Goal: Task Accomplishment & Management: Manage account settings

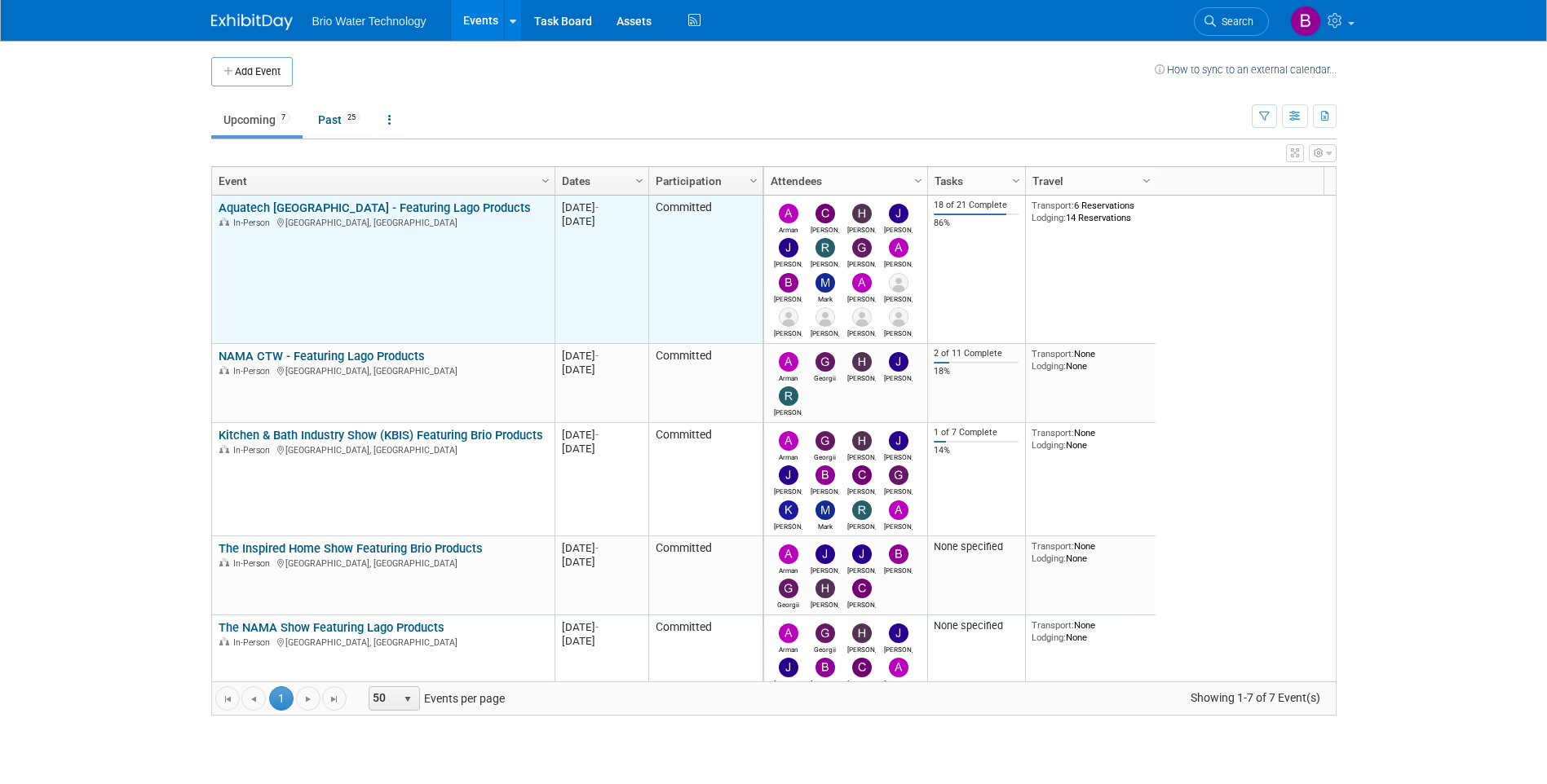
click at [375, 208] on link "Aquatech [GEOGRAPHIC_DATA] - Featuring Lago Products" at bounding box center [375, 208] width 312 height 14
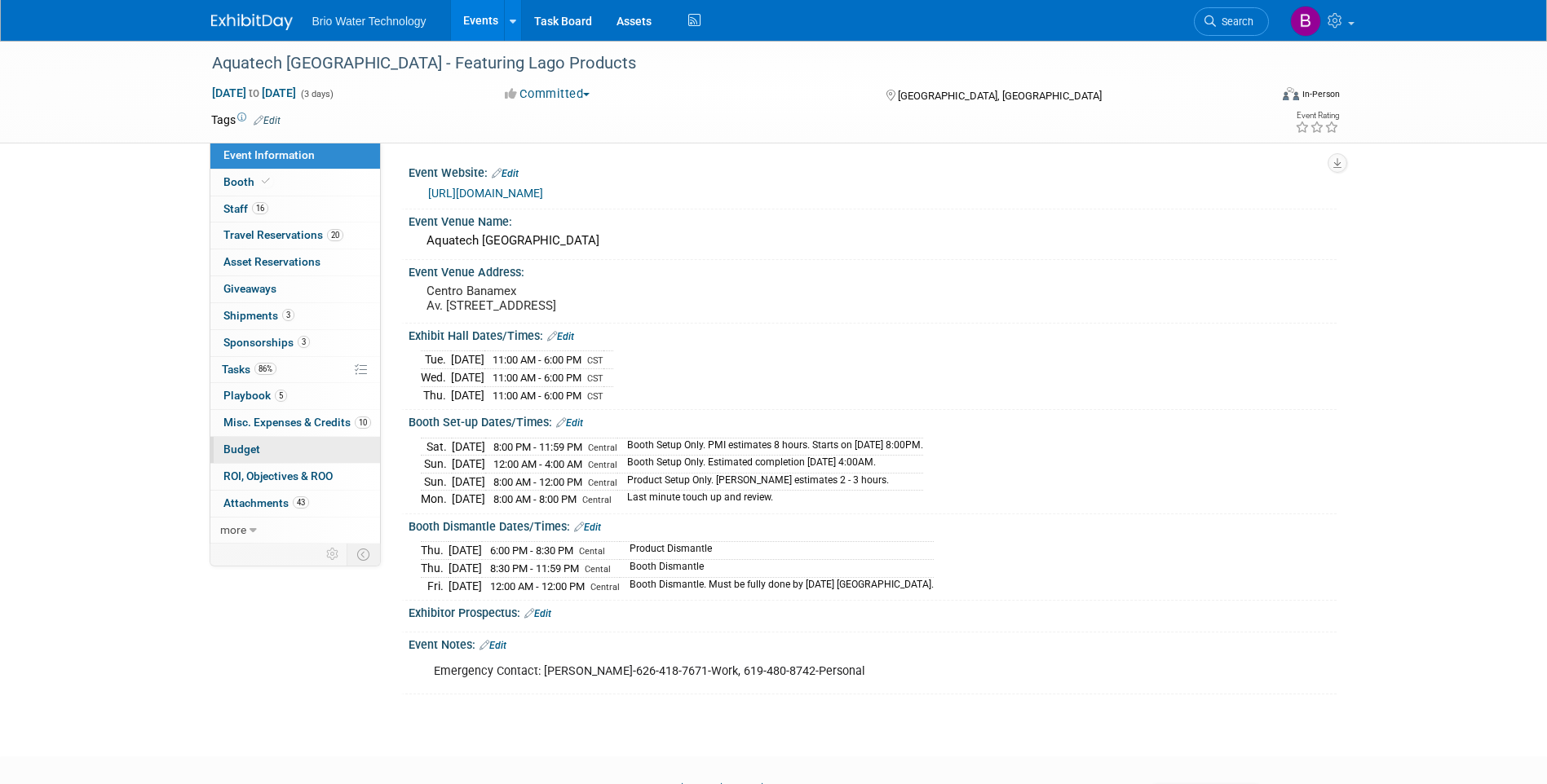
click at [248, 452] on span "Budget" at bounding box center [242, 449] width 37 height 13
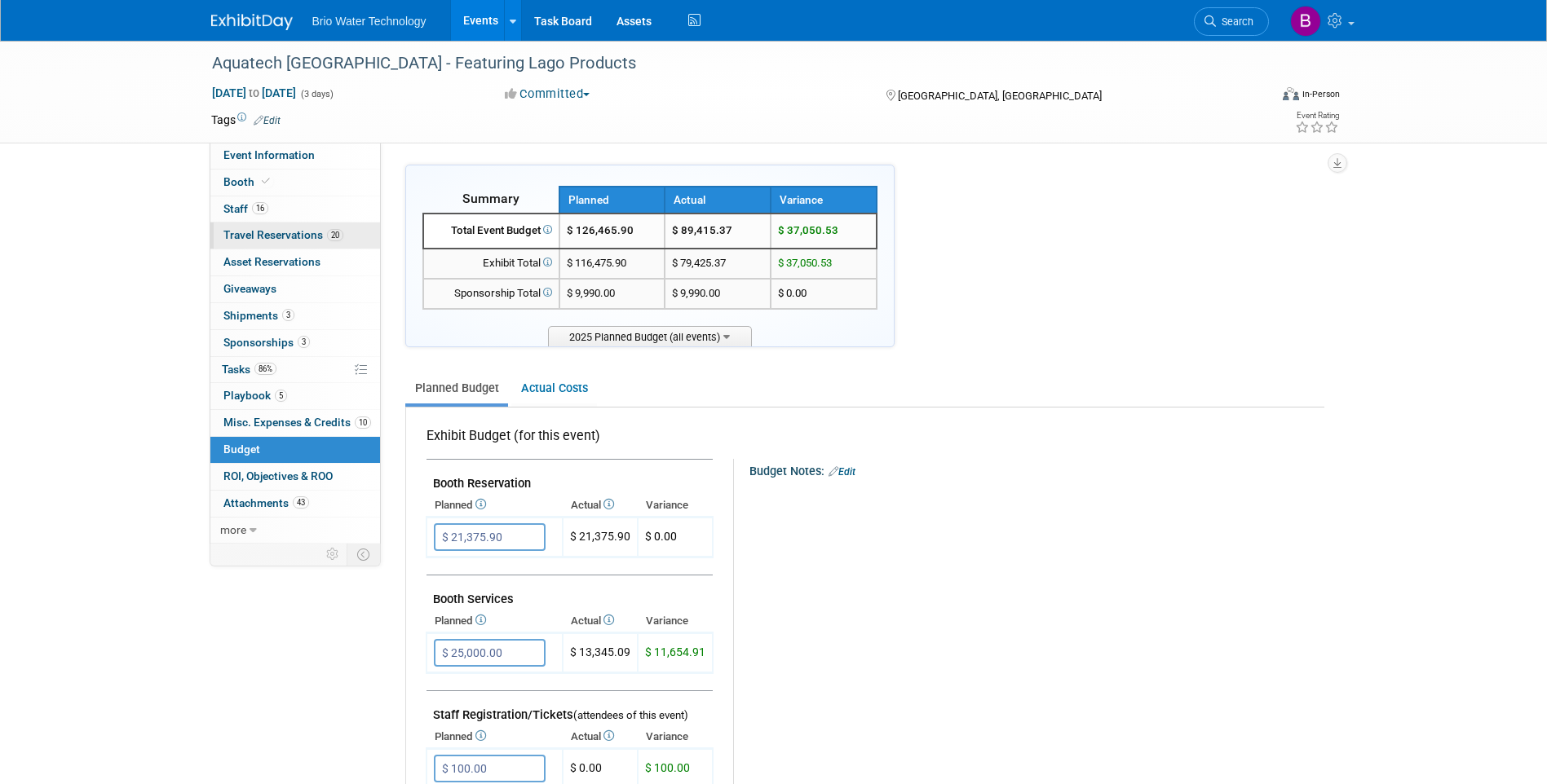
click at [246, 228] on span "Travel Reservations 20" at bounding box center [283, 234] width 120 height 13
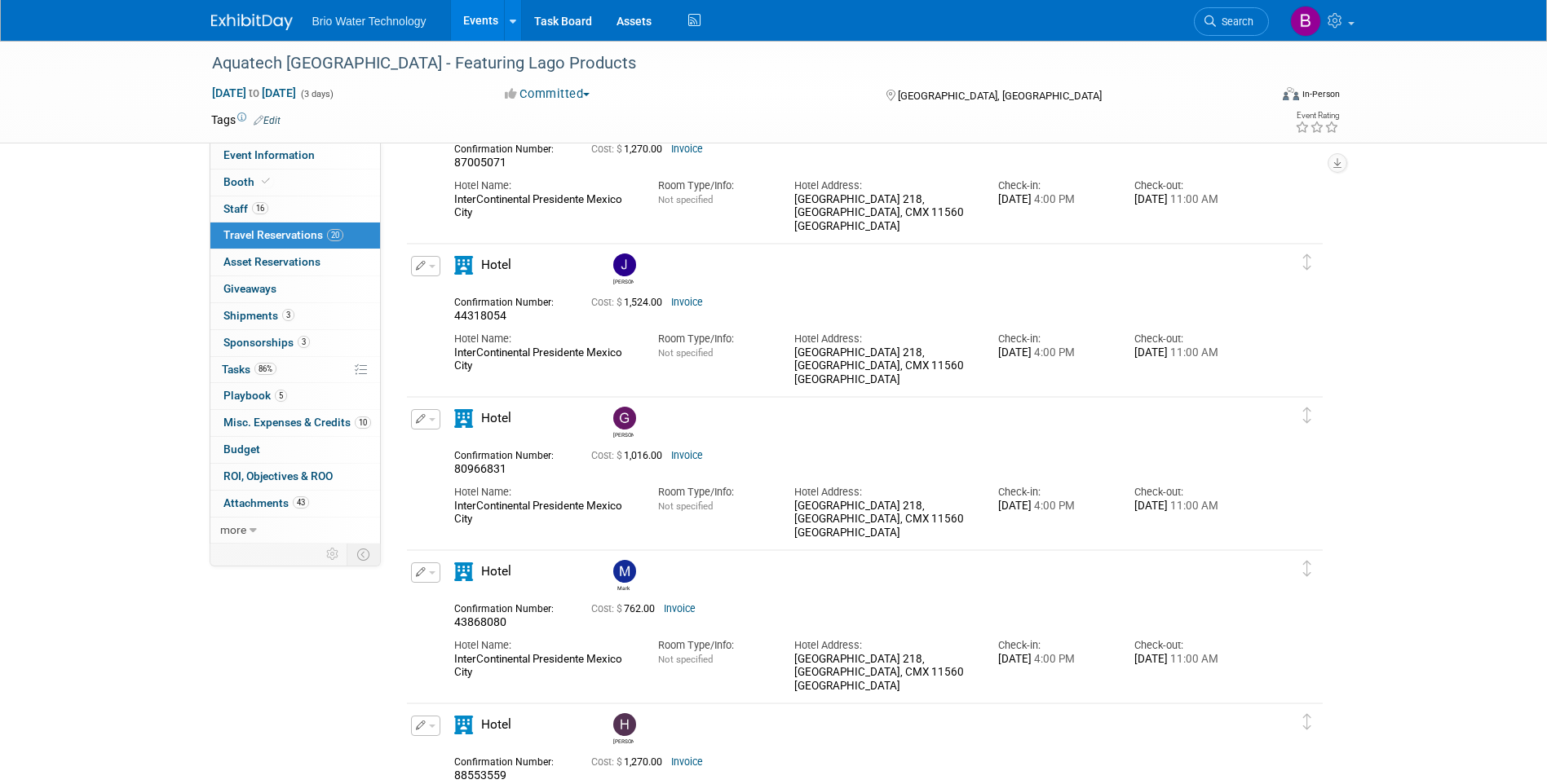
scroll to position [1223, 0]
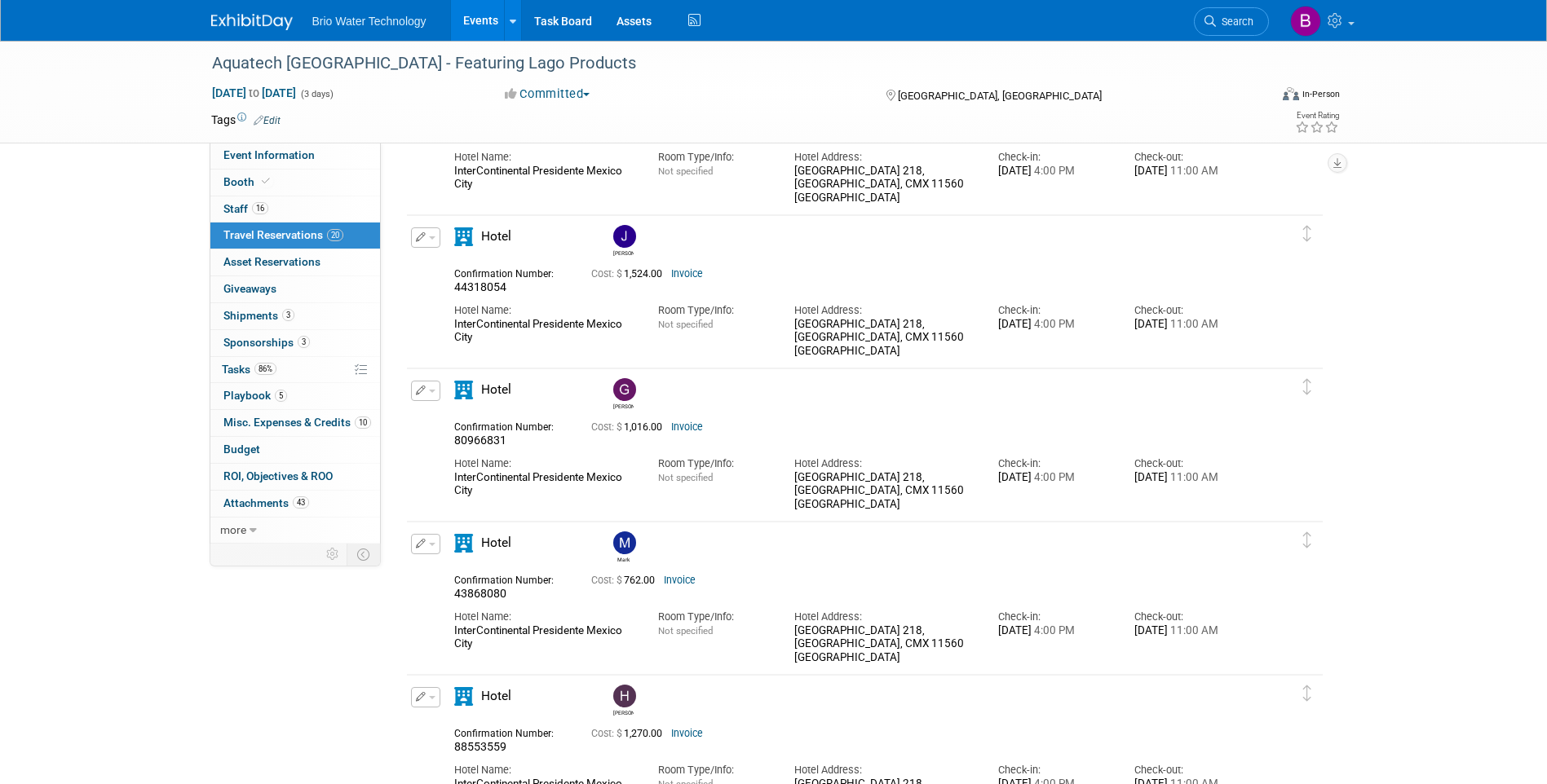
click at [422, 392] on icon "button" at bounding box center [422, 390] width 11 height 10
click at [465, 420] on button "Edit Reservation" at bounding box center [480, 420] width 138 height 24
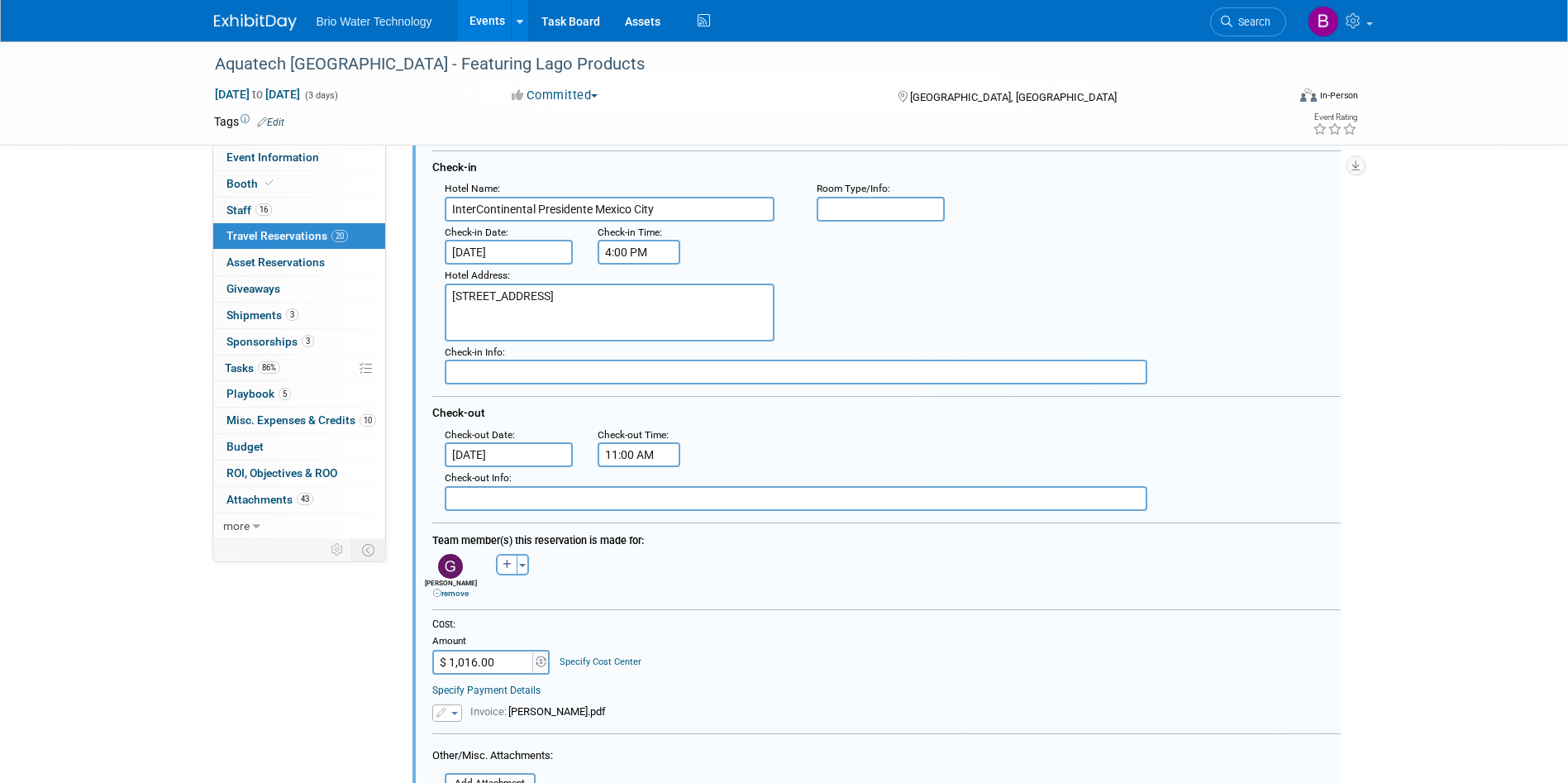
scroll to position [1594, 0]
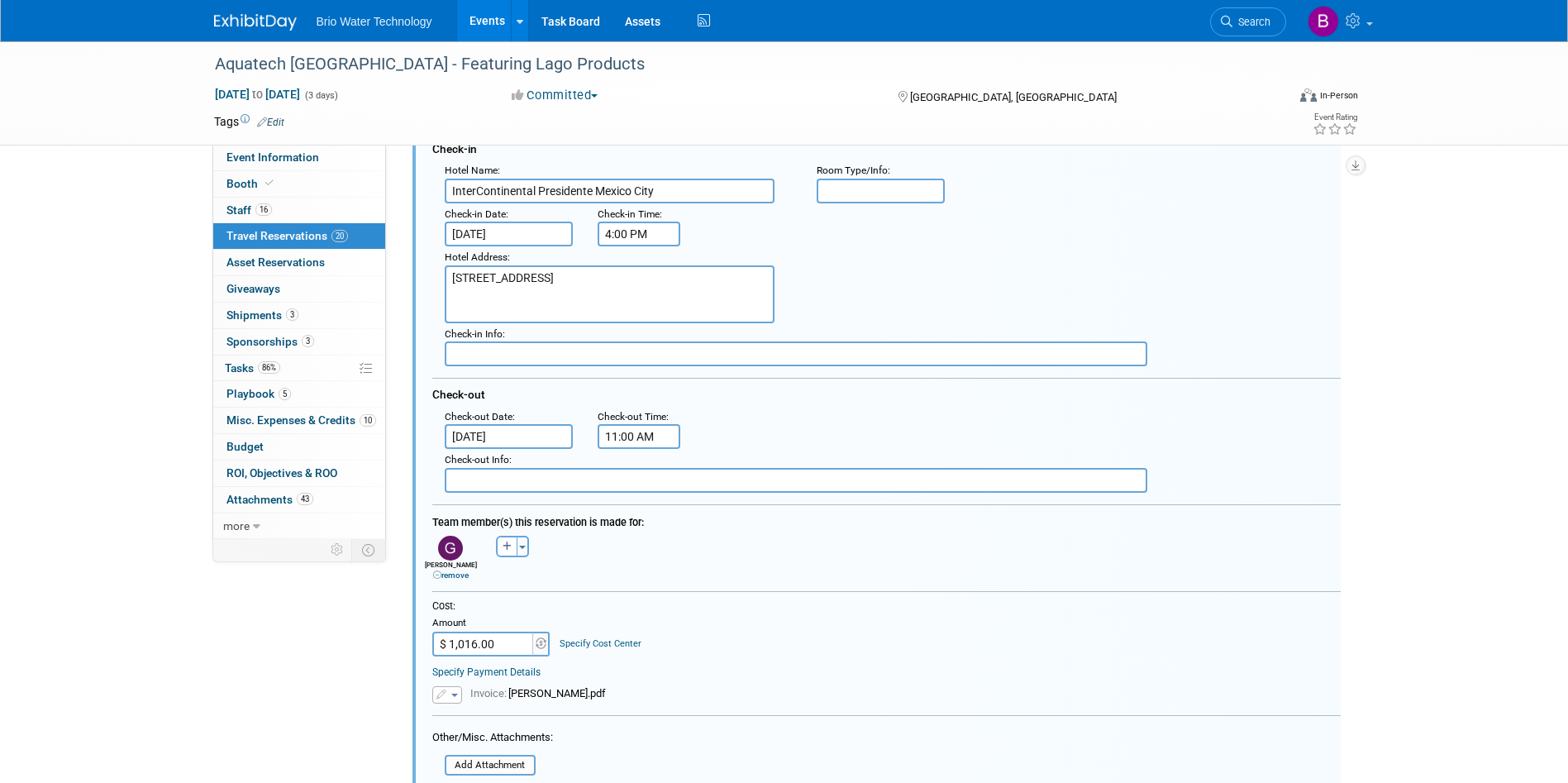
click at [499, 650] on input "$ 1,016.00" at bounding box center [484, 644] width 104 height 25
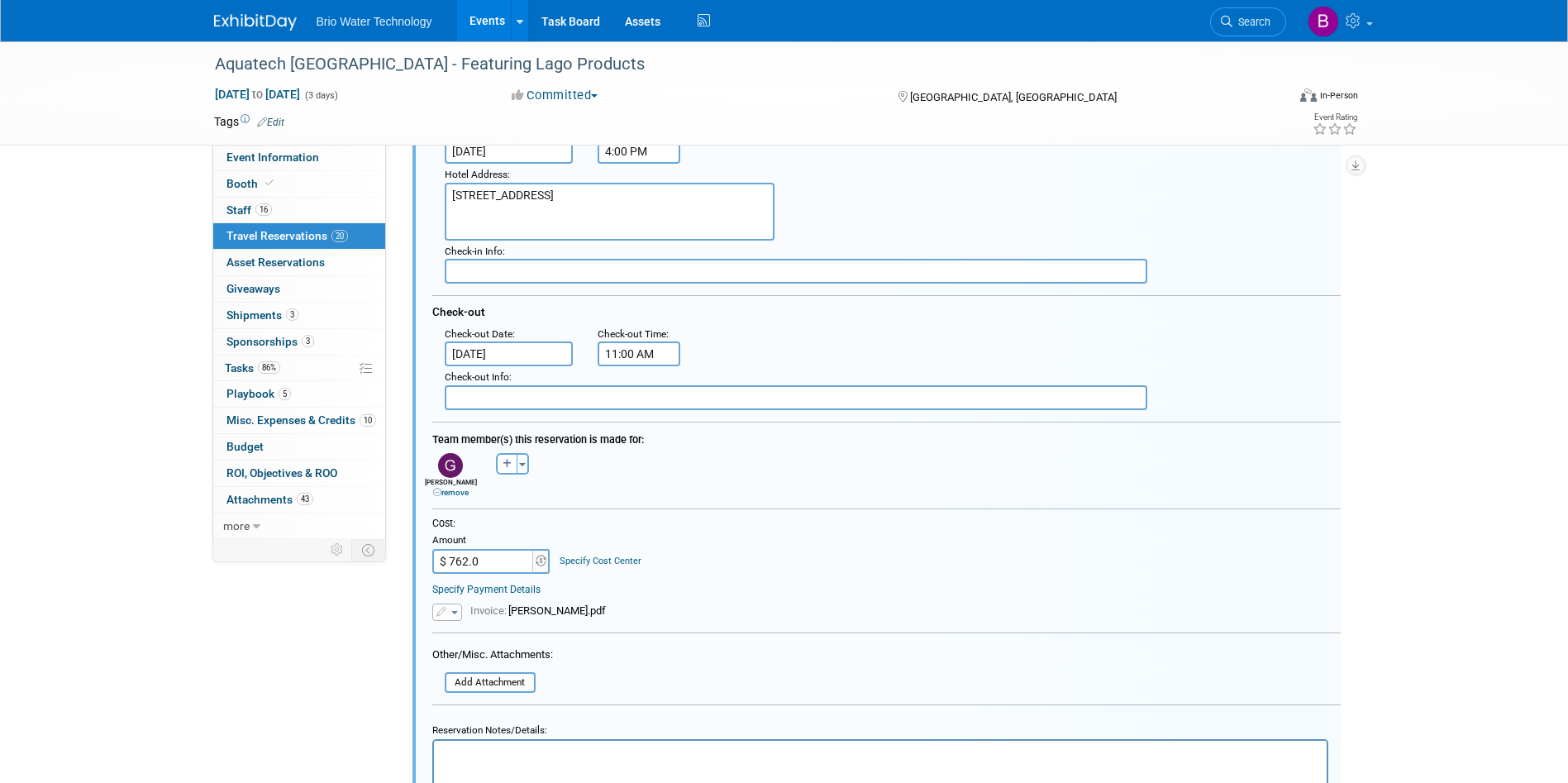
type input "$ 762.00"
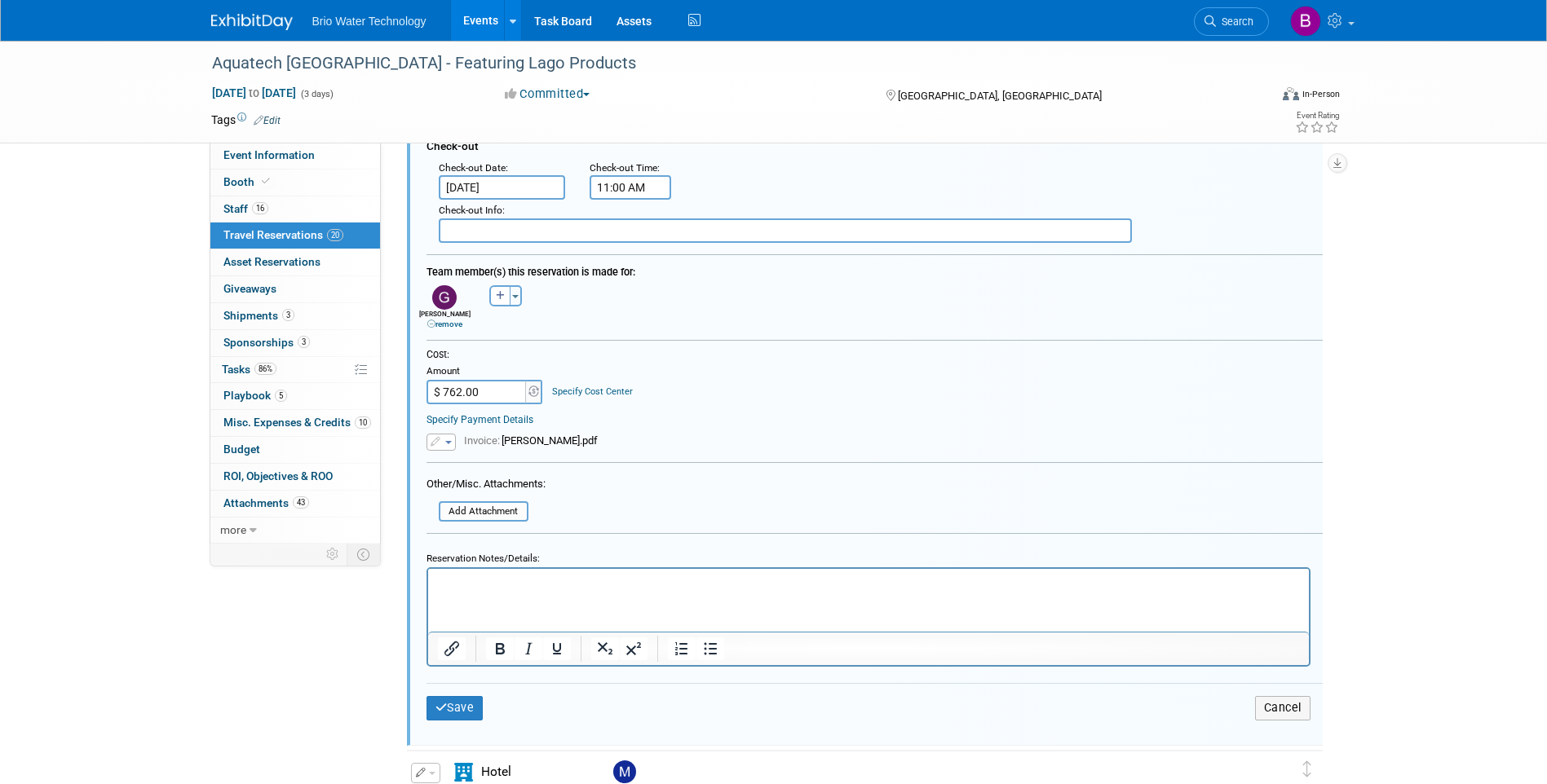
scroll to position [1816, 0]
click at [461, 709] on button "Save" at bounding box center [455, 706] width 57 height 24
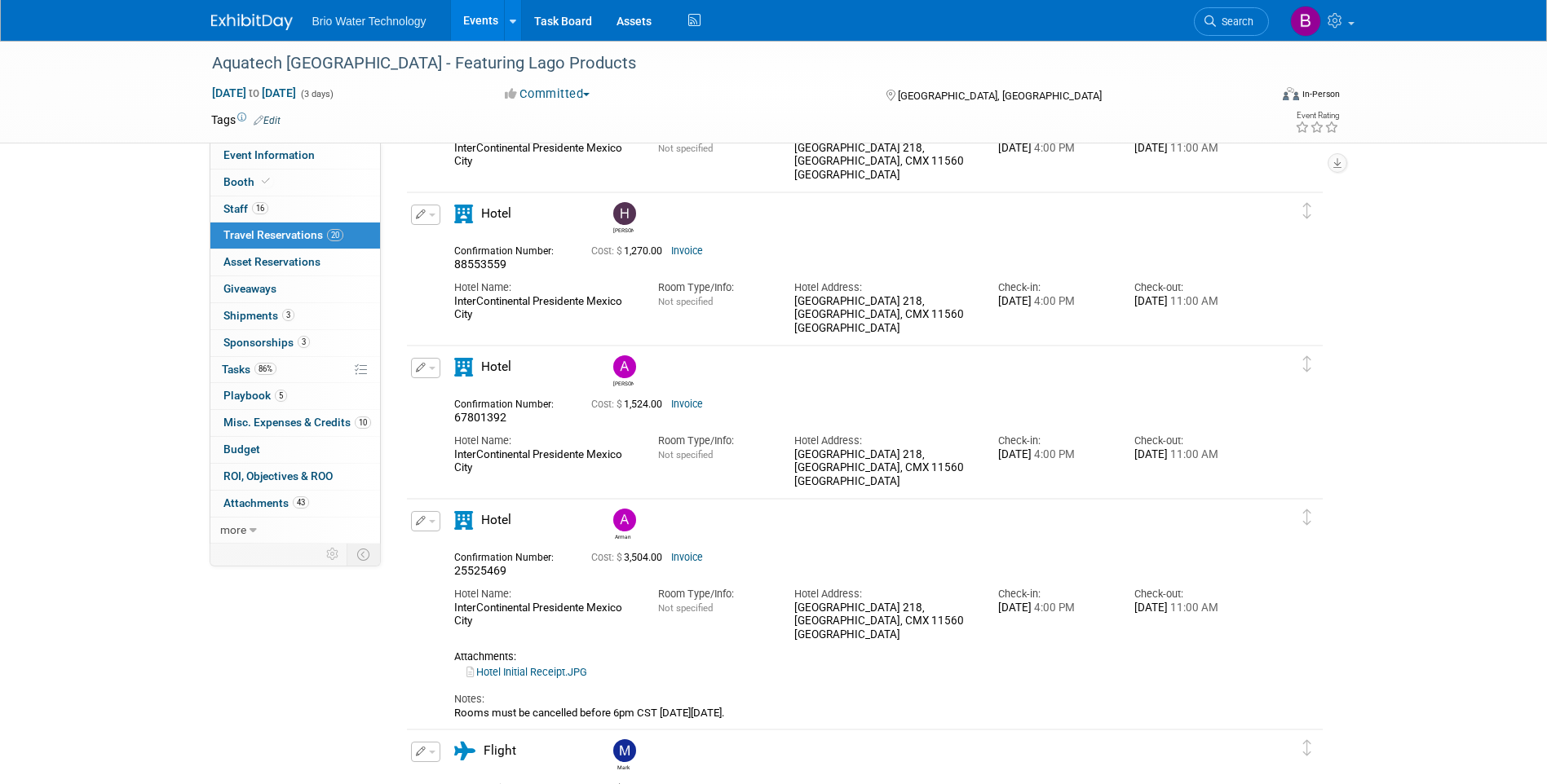
scroll to position [1734, 0]
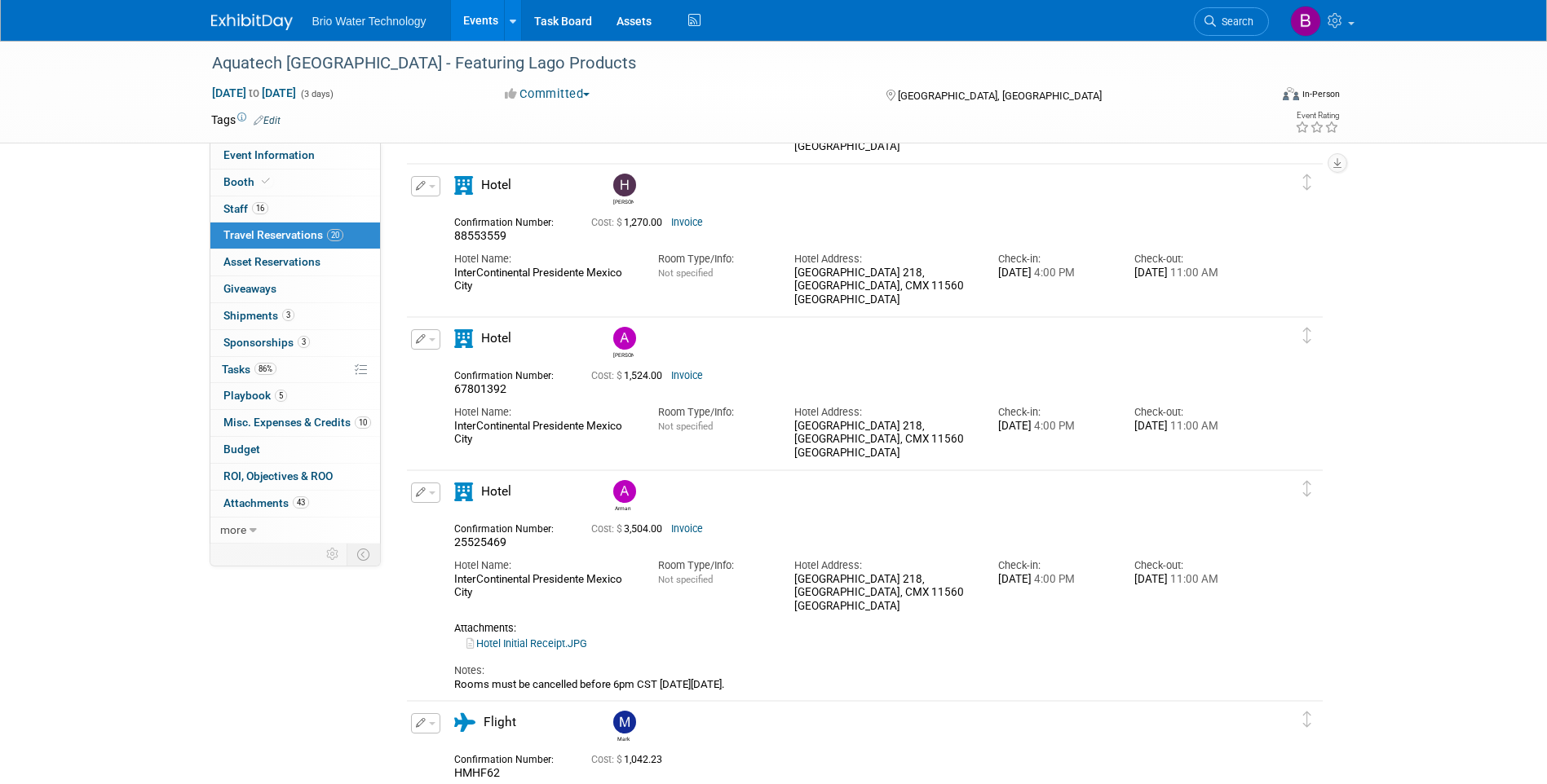
click at [422, 341] on icon "button" at bounding box center [422, 339] width 11 height 10
click at [469, 365] on button "Edit Reservation" at bounding box center [480, 368] width 138 height 24
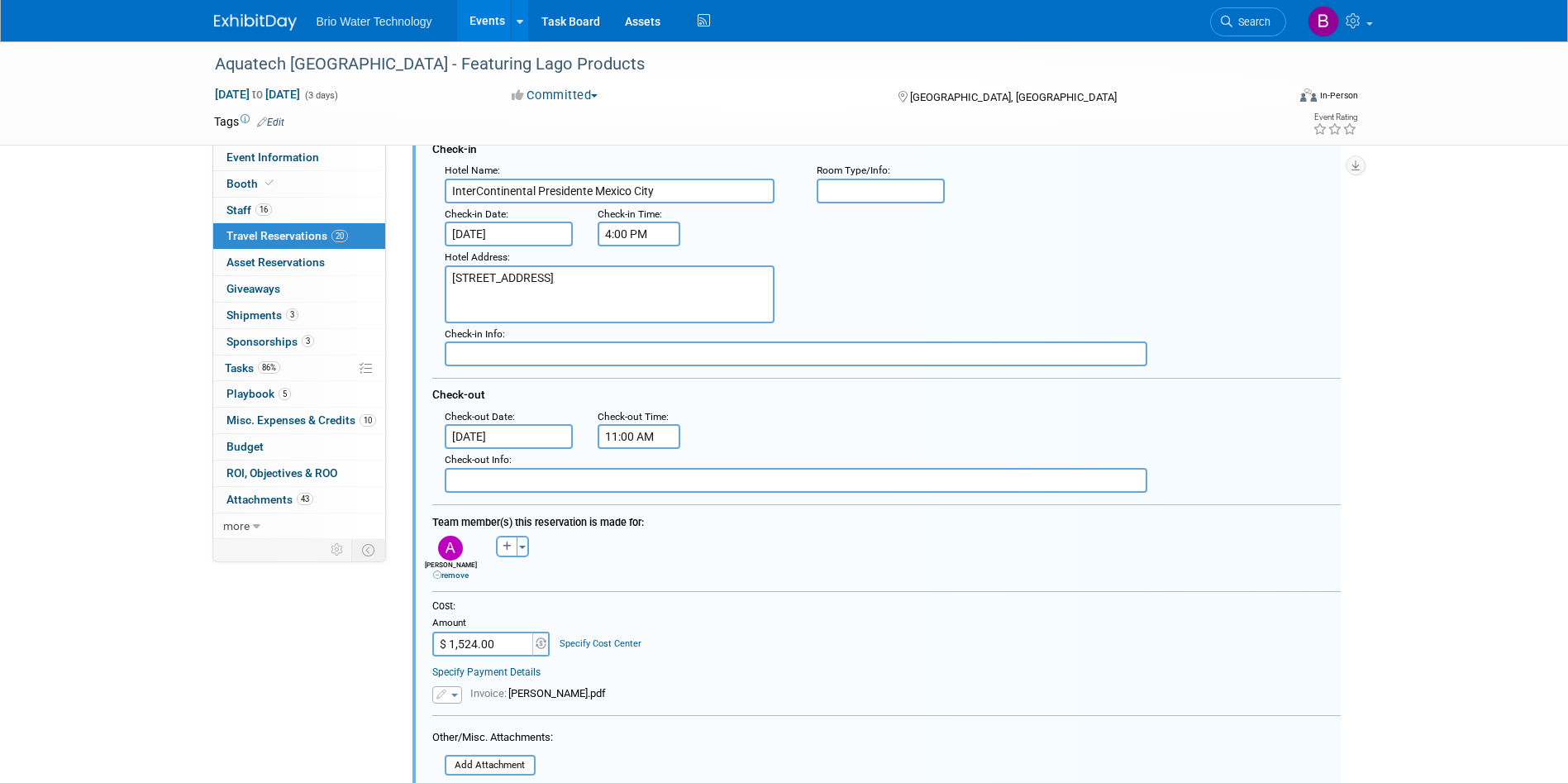
scroll to position [2142, 0]
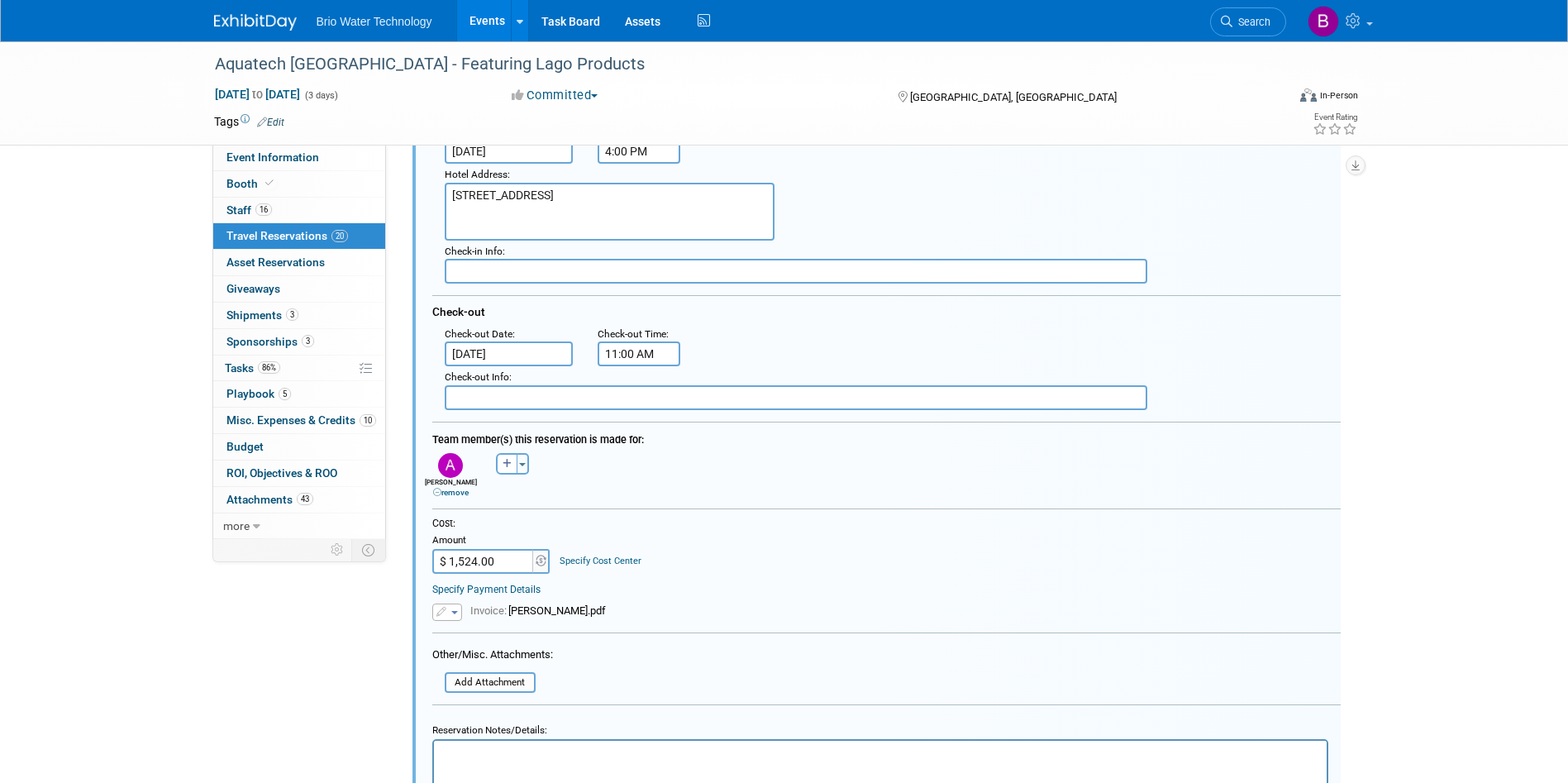
click at [475, 560] on input "$ 1,524.00" at bounding box center [484, 561] width 104 height 25
type input "$ 1,270.00"
click at [857, 552] on div "Cost: Amount $ 1,270.00 Specify Cost Center Cost Center -- Not Specified --" at bounding box center [887, 545] width 909 height 56
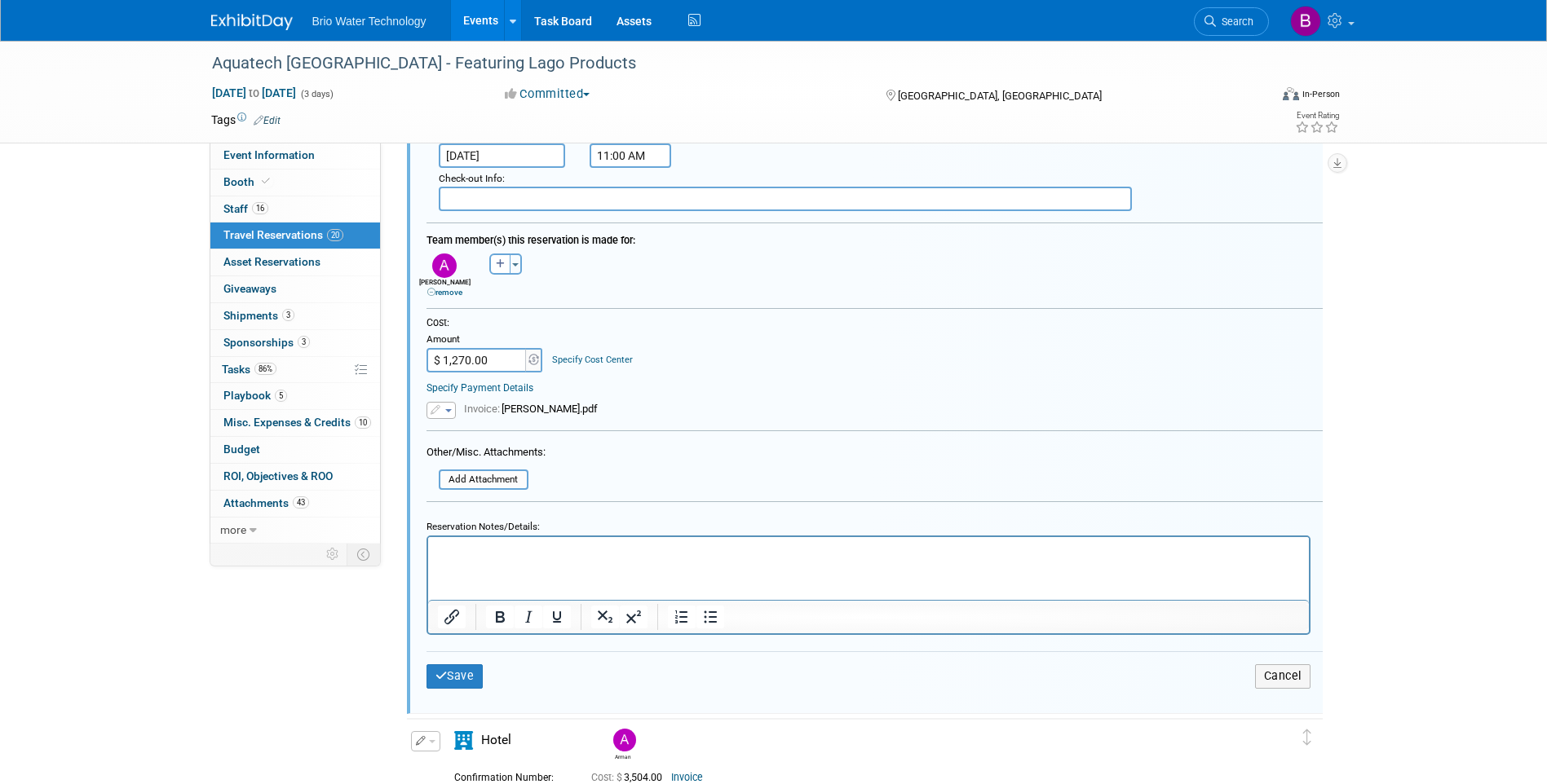
scroll to position [2357, 0]
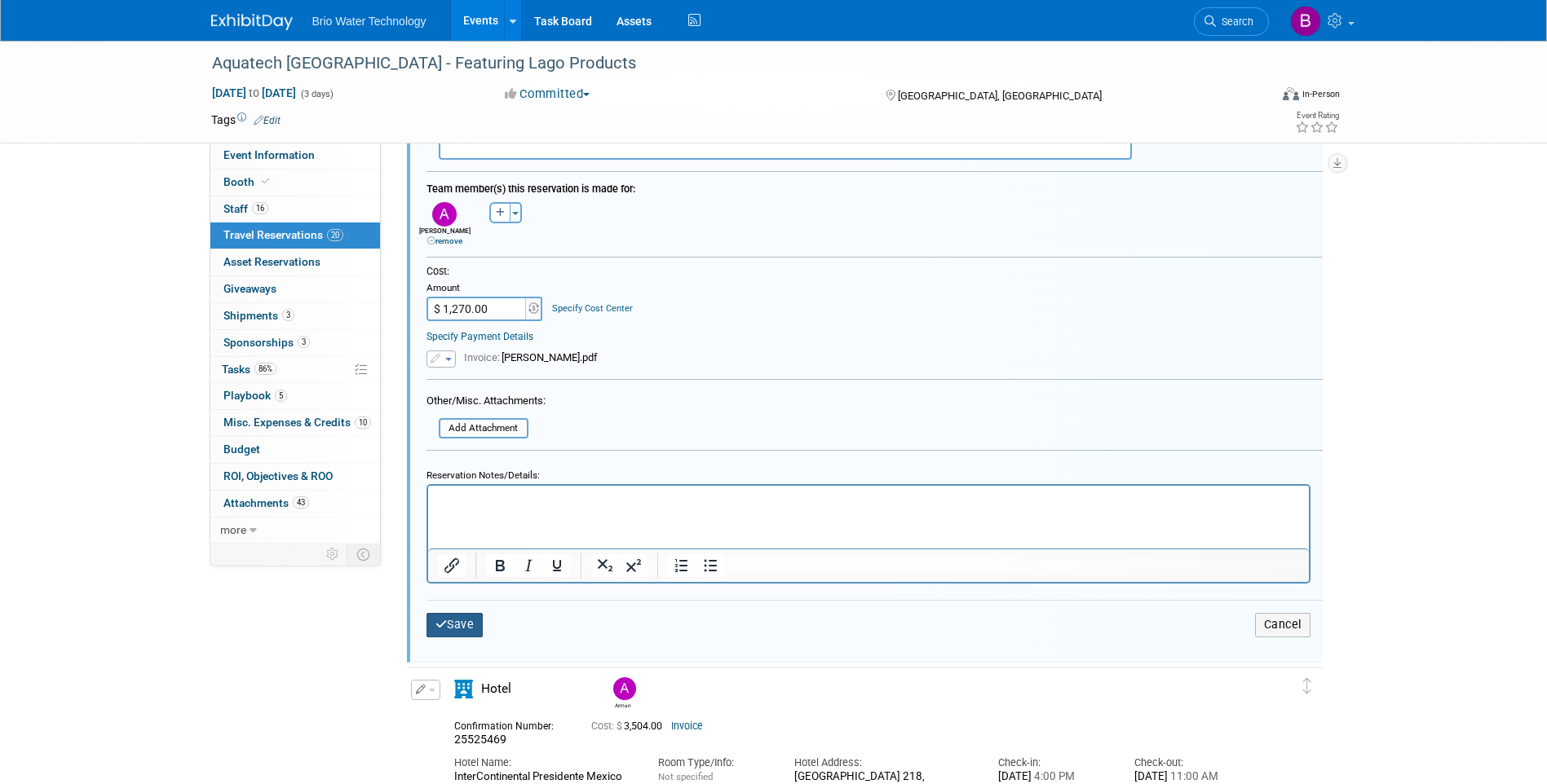
click at [477, 626] on button "Save" at bounding box center [455, 625] width 57 height 24
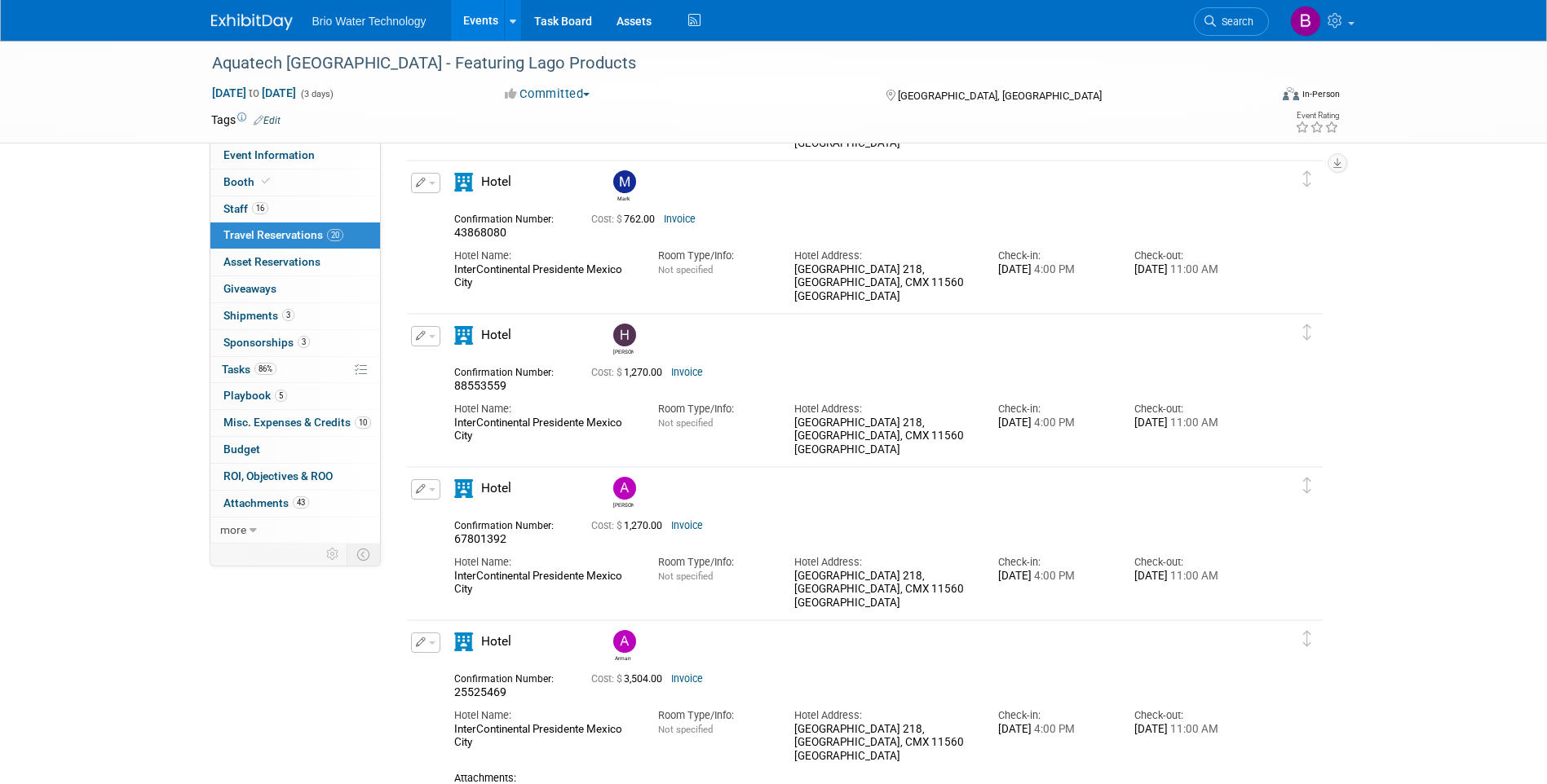
scroll to position [1542, 0]
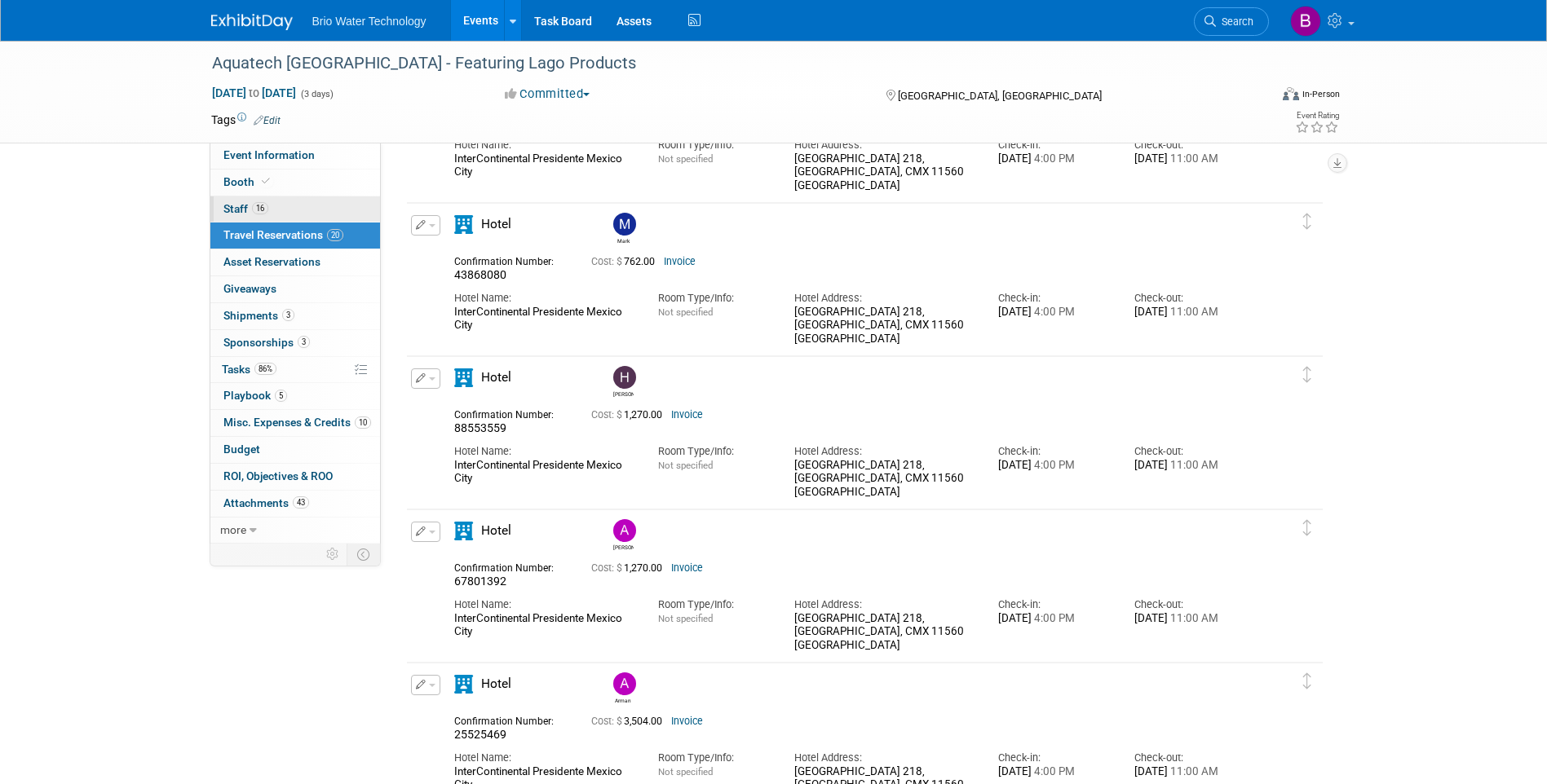
click at [234, 205] on span "Staff 16" at bounding box center [246, 209] width 45 height 13
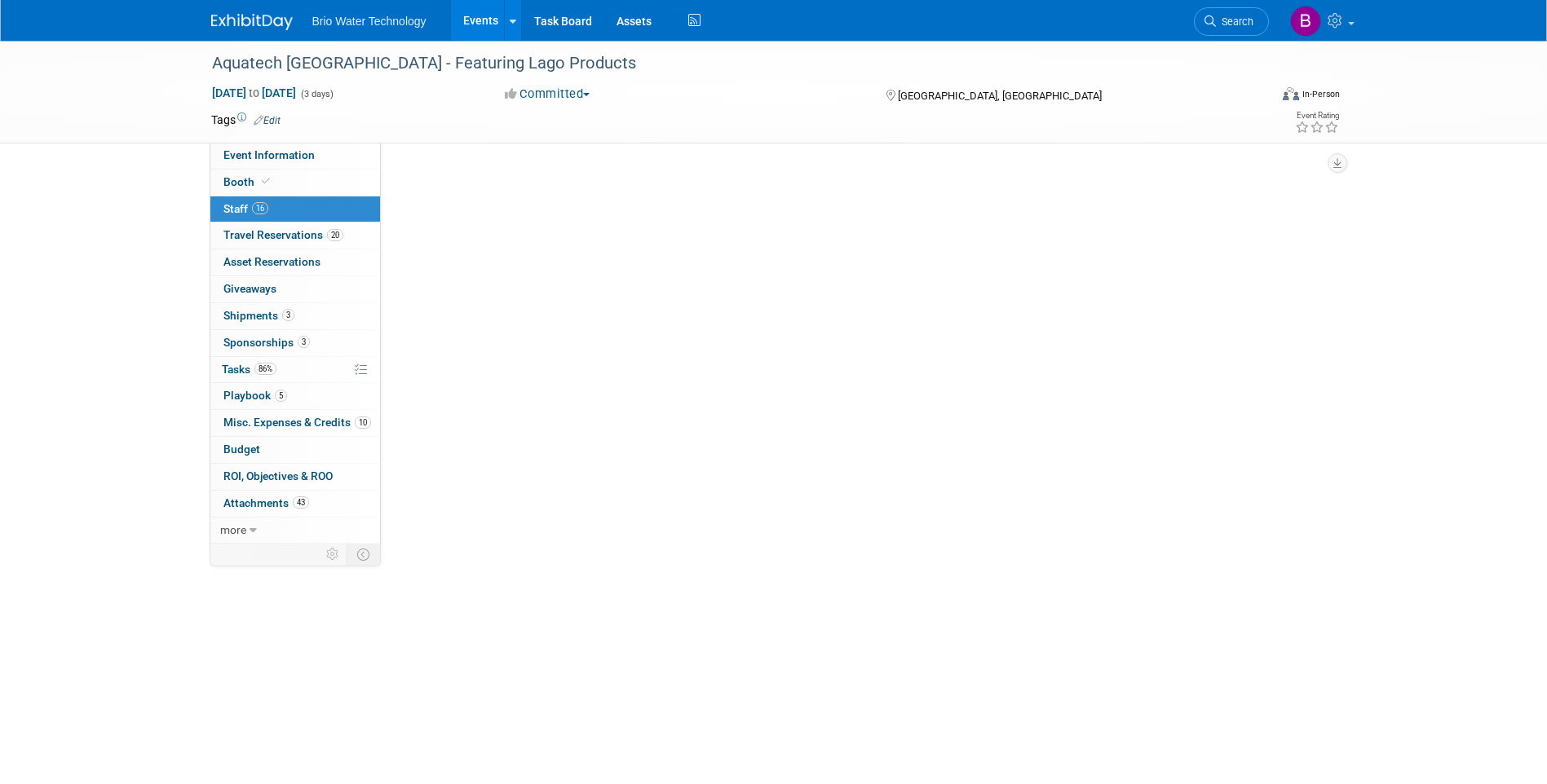
scroll to position [0, 0]
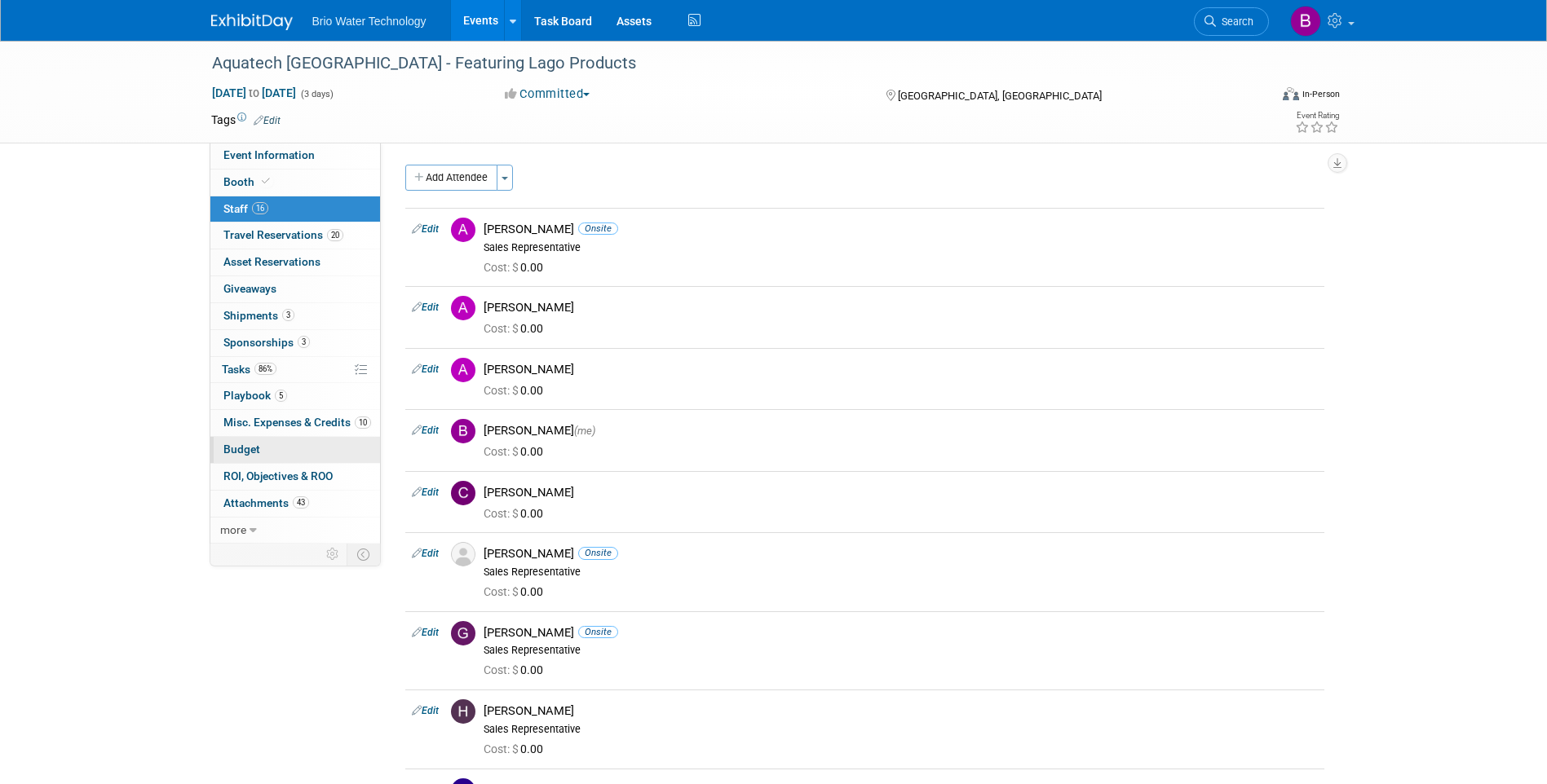
click at [257, 453] on span "Budget" at bounding box center [242, 449] width 37 height 13
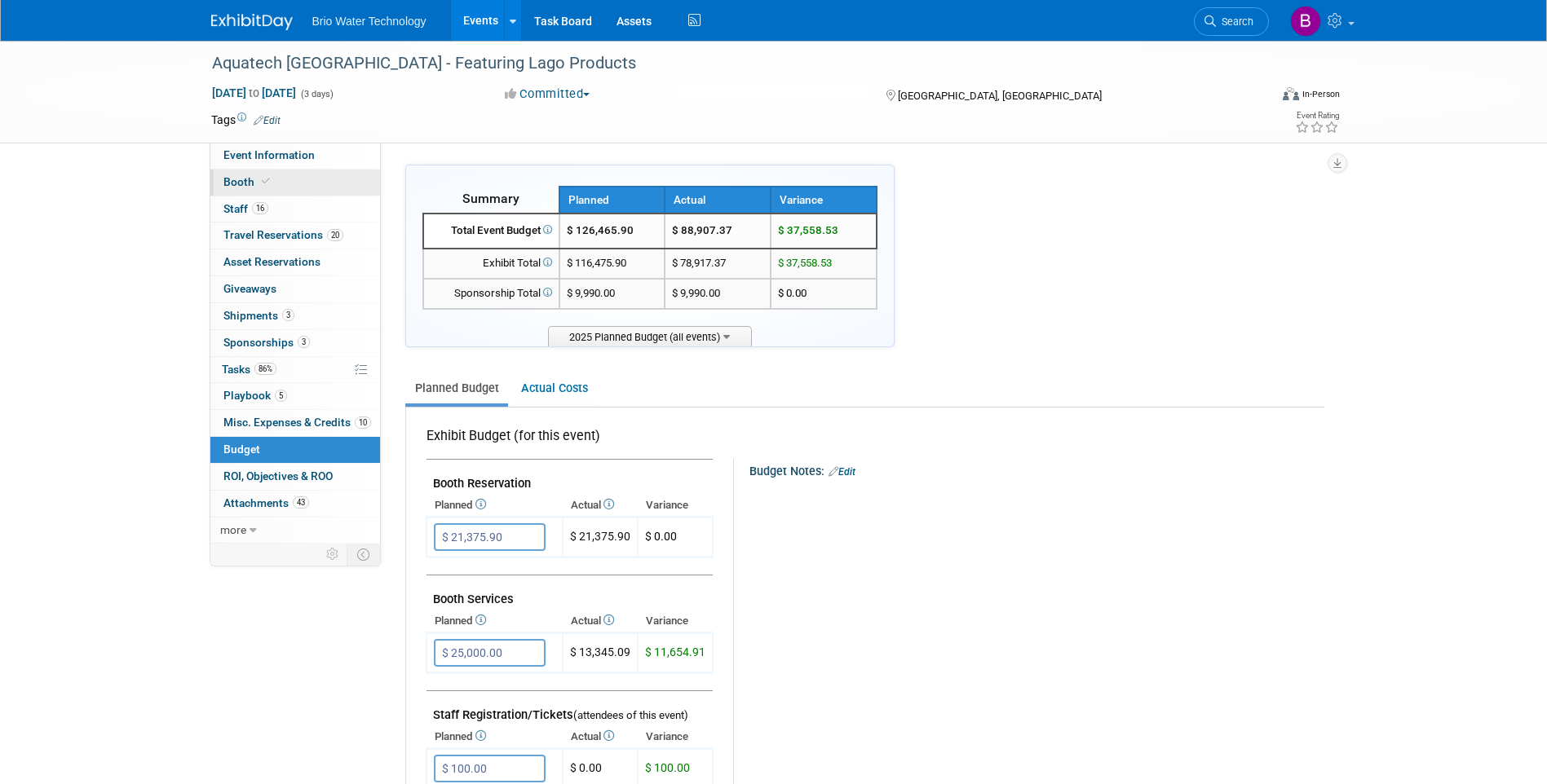
click at [238, 180] on span "Booth" at bounding box center [248, 182] width 50 height 13
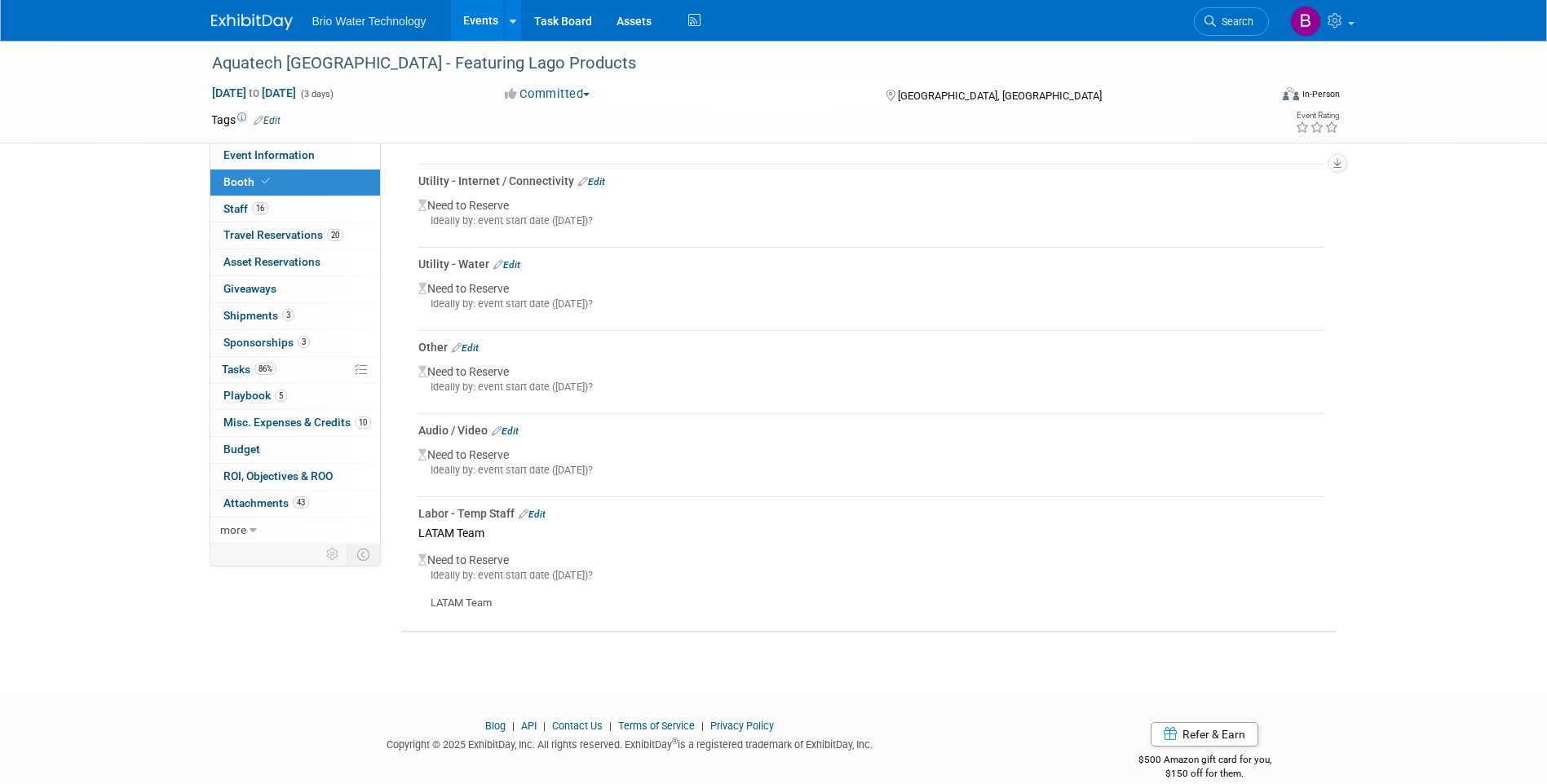
scroll to position [1648, 0]
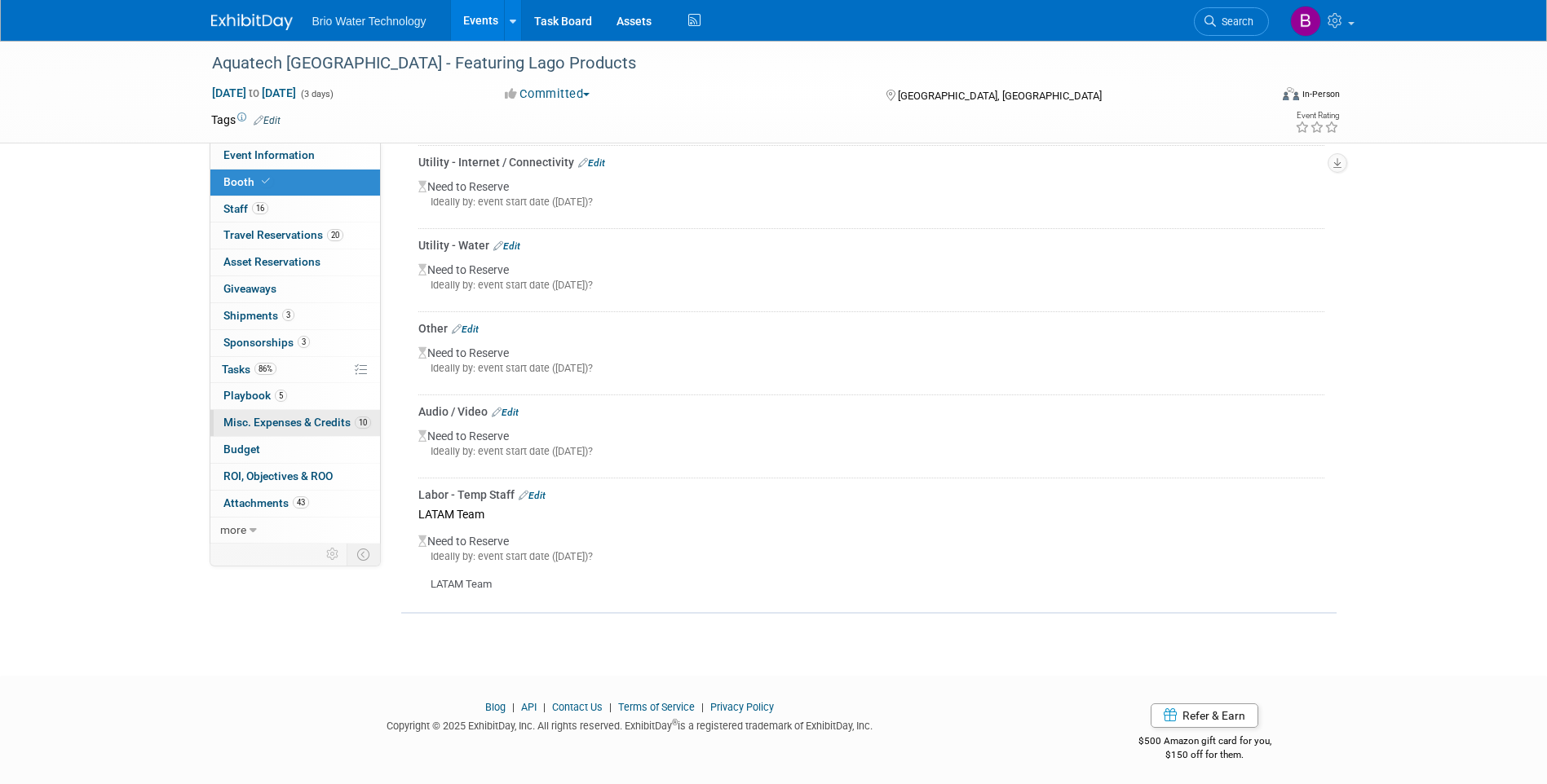
click at [284, 425] on span "Misc. Expenses & Credits 10" at bounding box center [297, 422] width 147 height 13
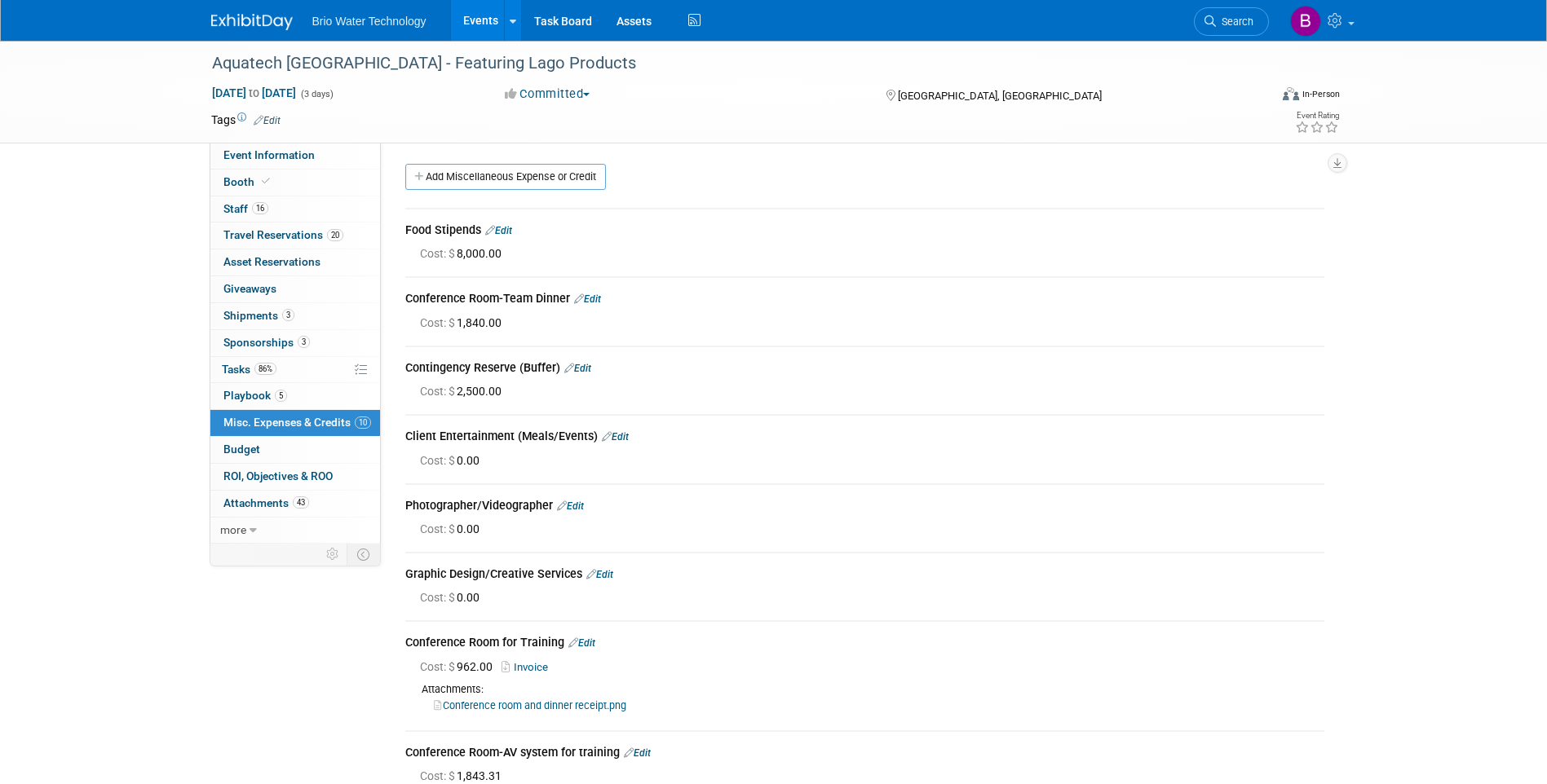
scroll to position [0, 0]
click at [236, 182] on span "Booth" at bounding box center [248, 182] width 50 height 13
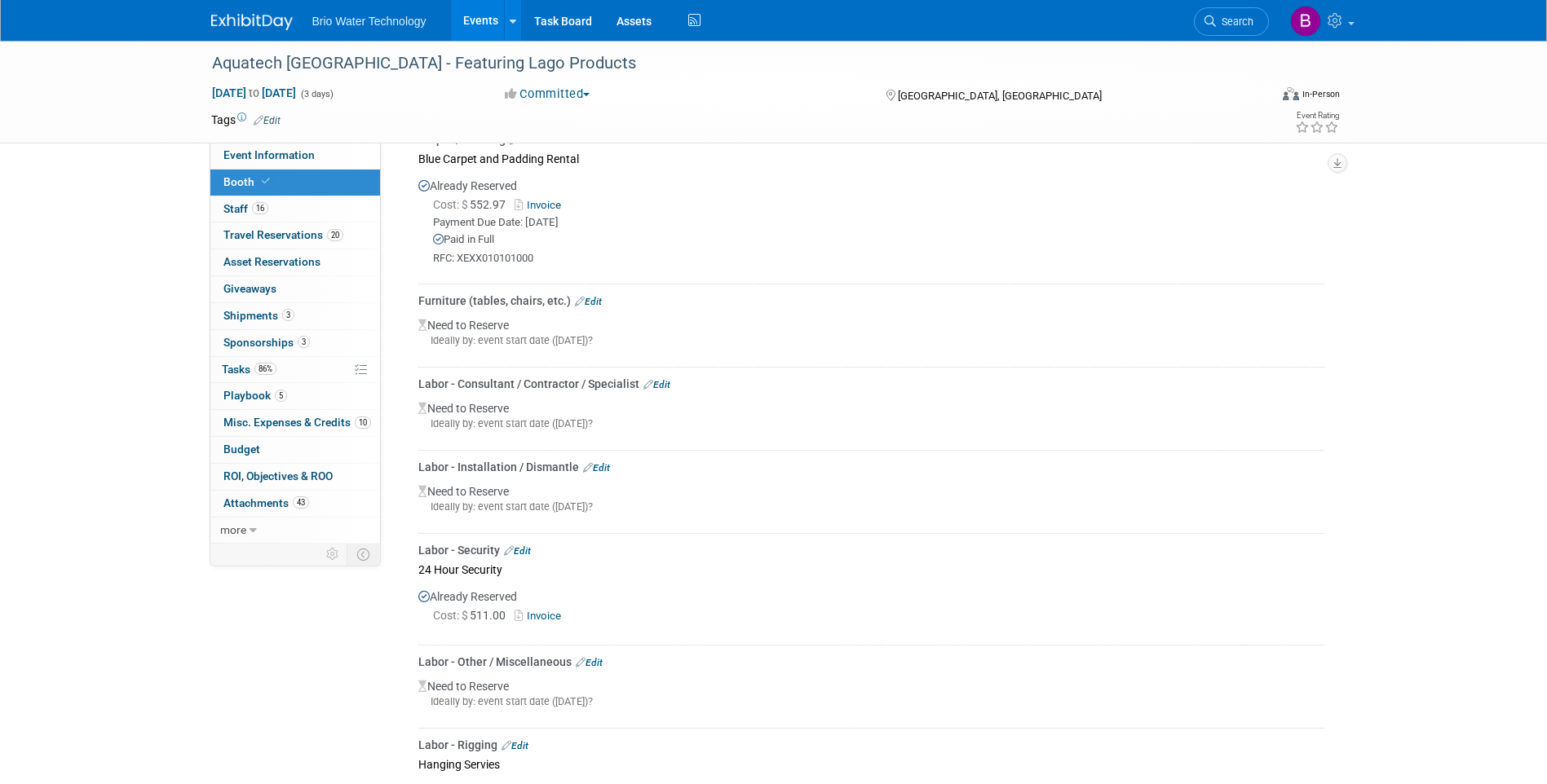
scroll to position [733, 0]
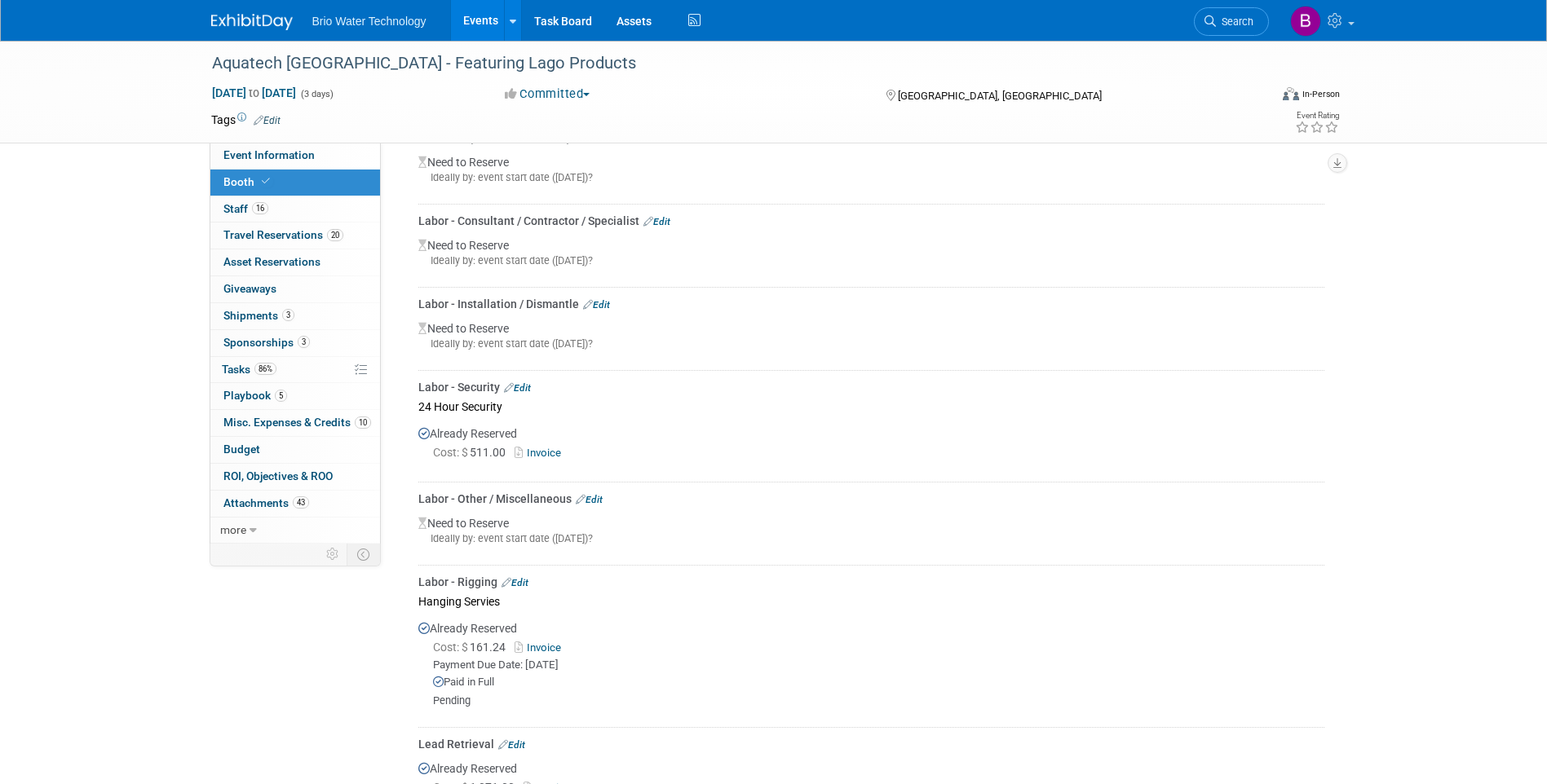
click at [527, 387] on link "Edit" at bounding box center [517, 388] width 27 height 12
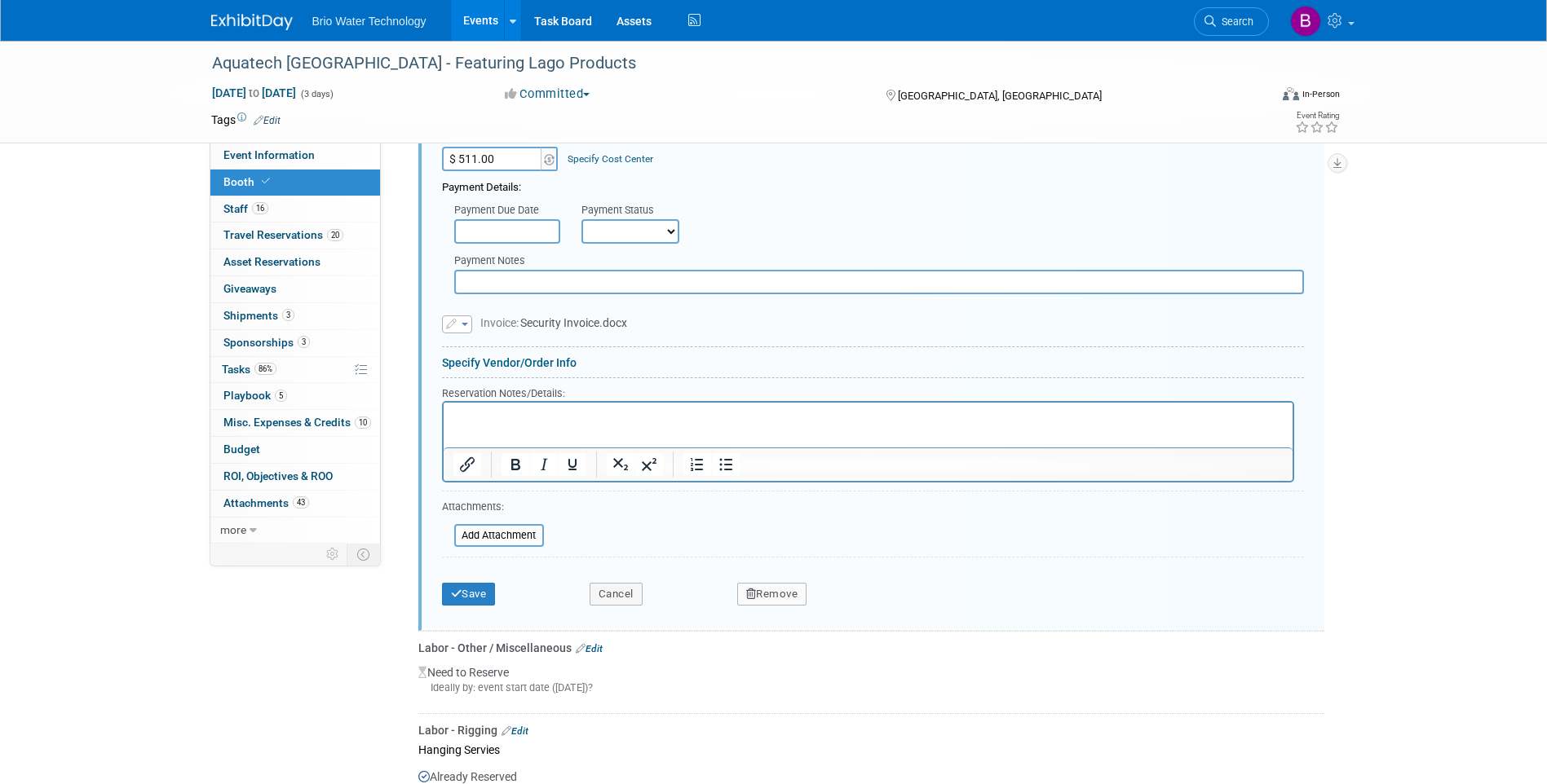
scroll to position [1162, 0]
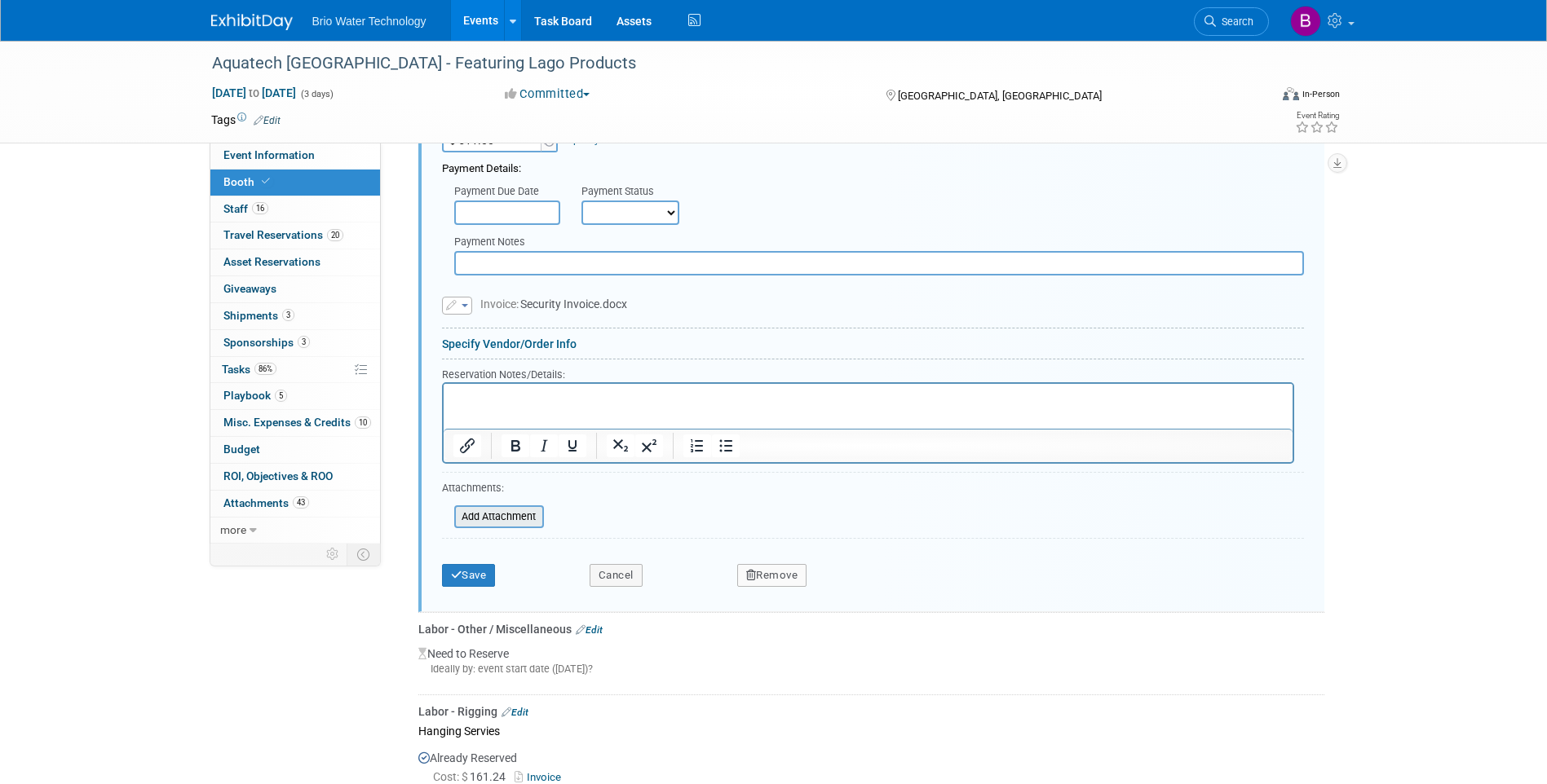
click at [500, 515] on input "file" at bounding box center [445, 517] width 195 height 20
click at [610, 575] on button "Cancel" at bounding box center [616, 575] width 53 height 23
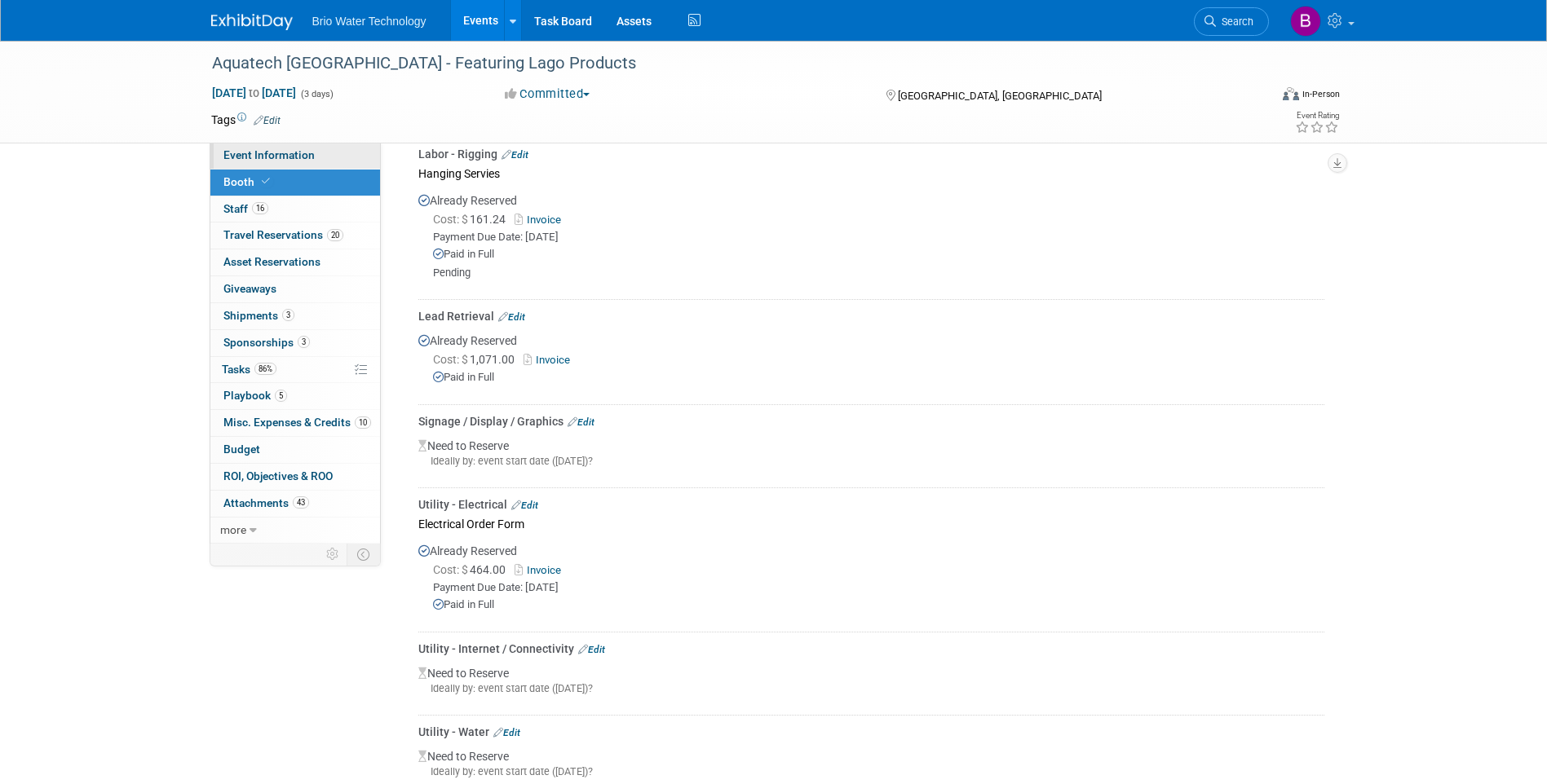
click at [263, 158] on span "Event Information" at bounding box center [269, 155] width 91 height 13
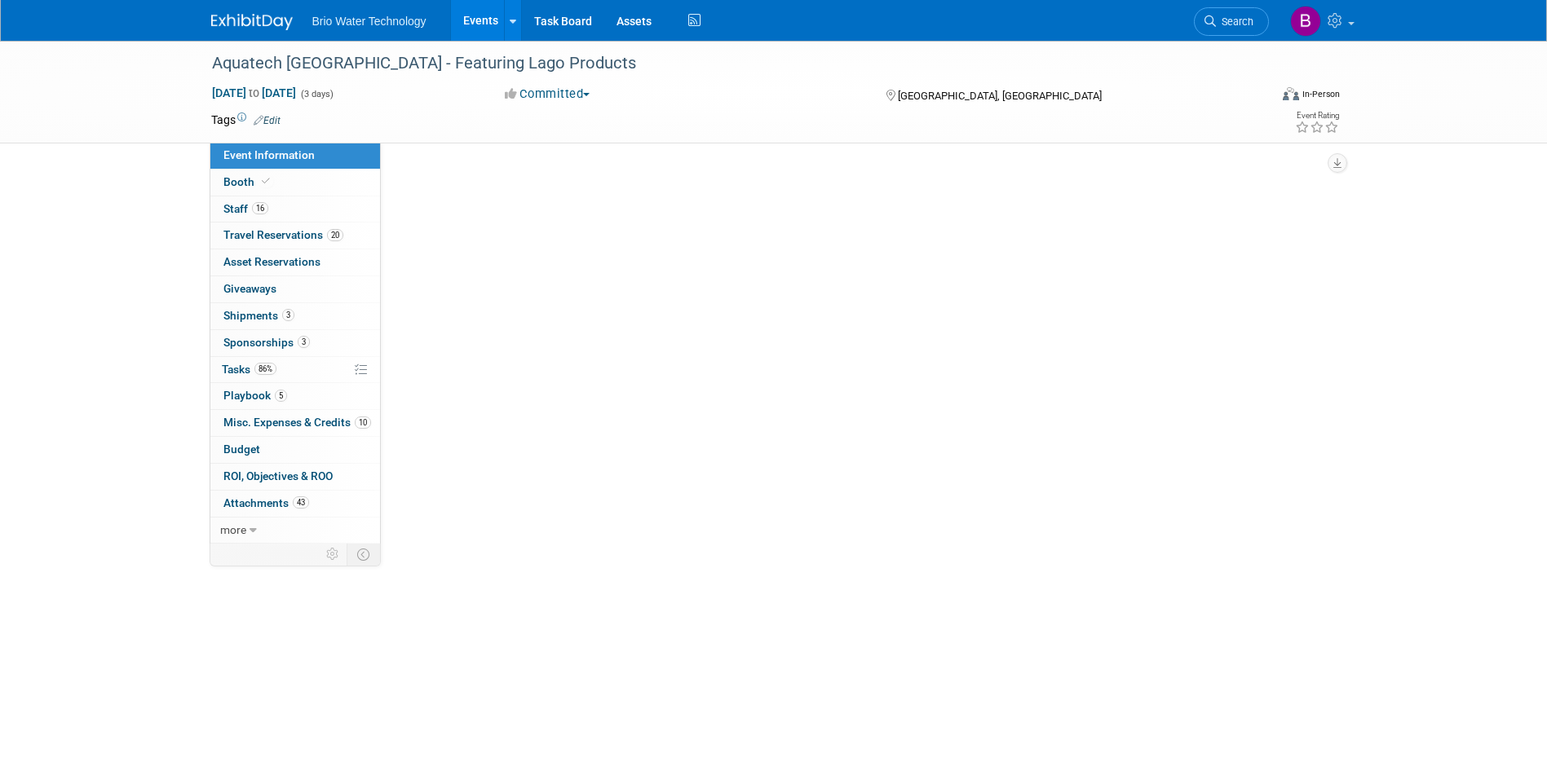
scroll to position [0, 0]
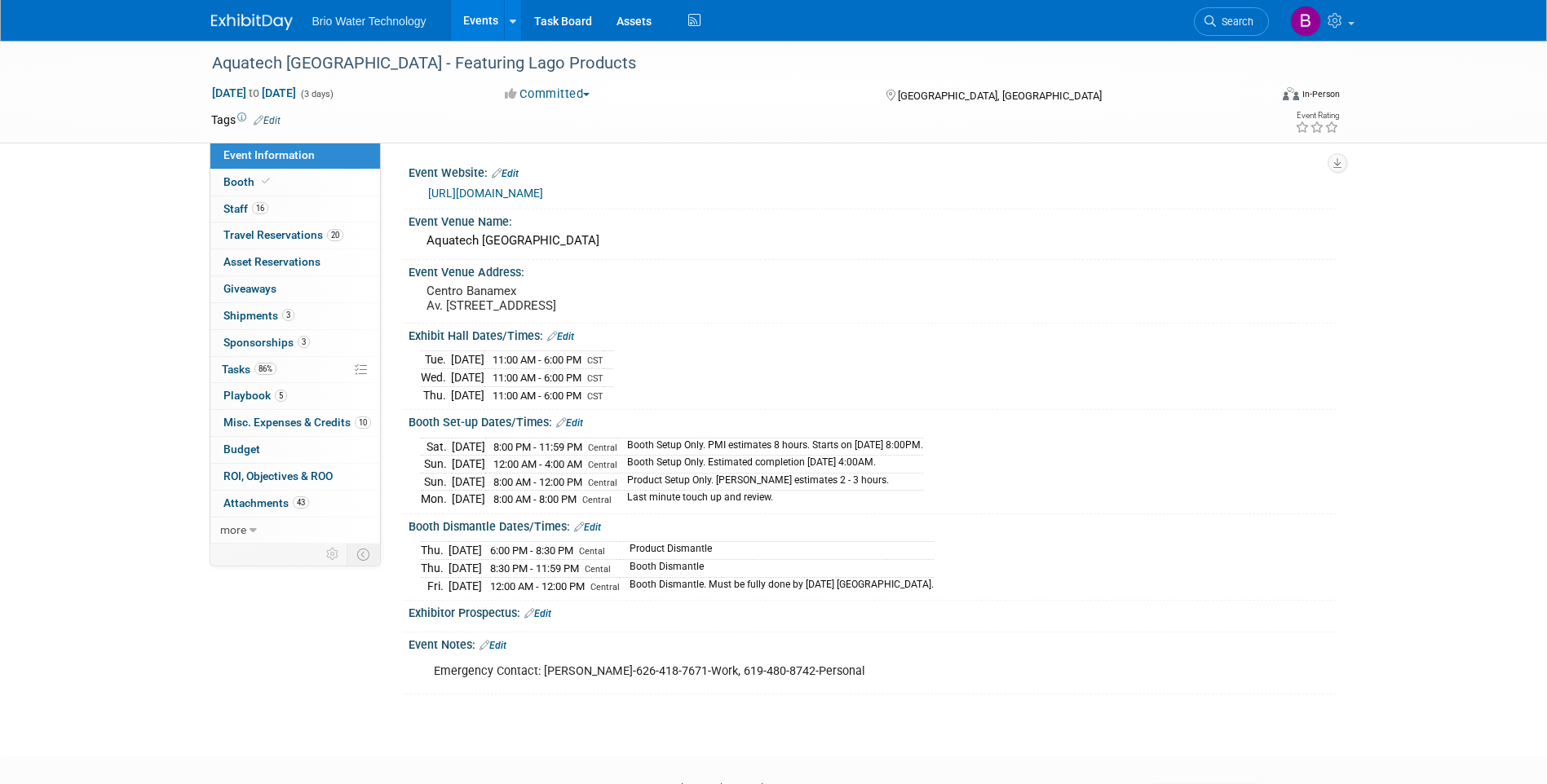
click at [499, 640] on link "Edit" at bounding box center [493, 646] width 27 height 12
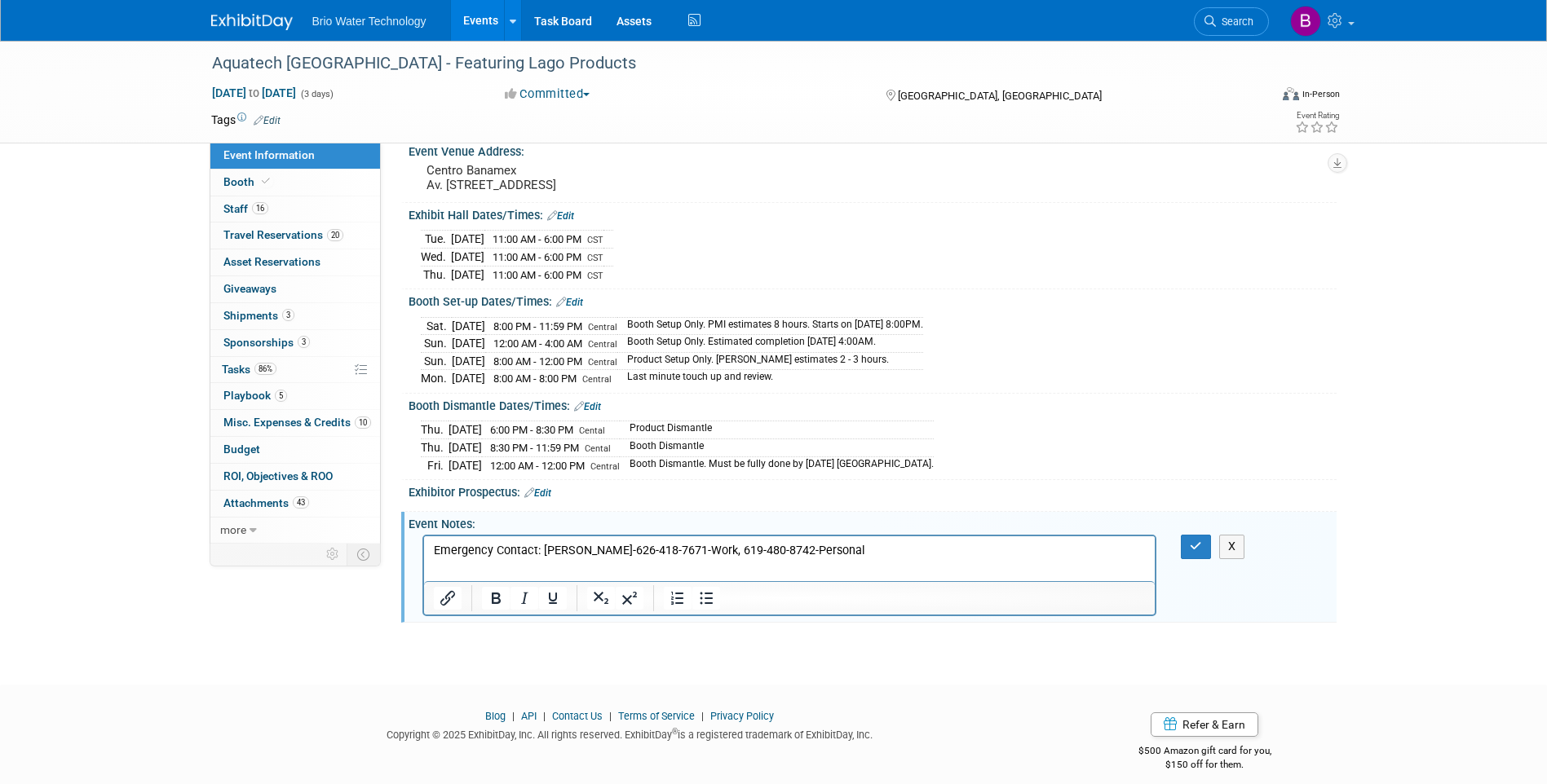
scroll to position [130, 0]
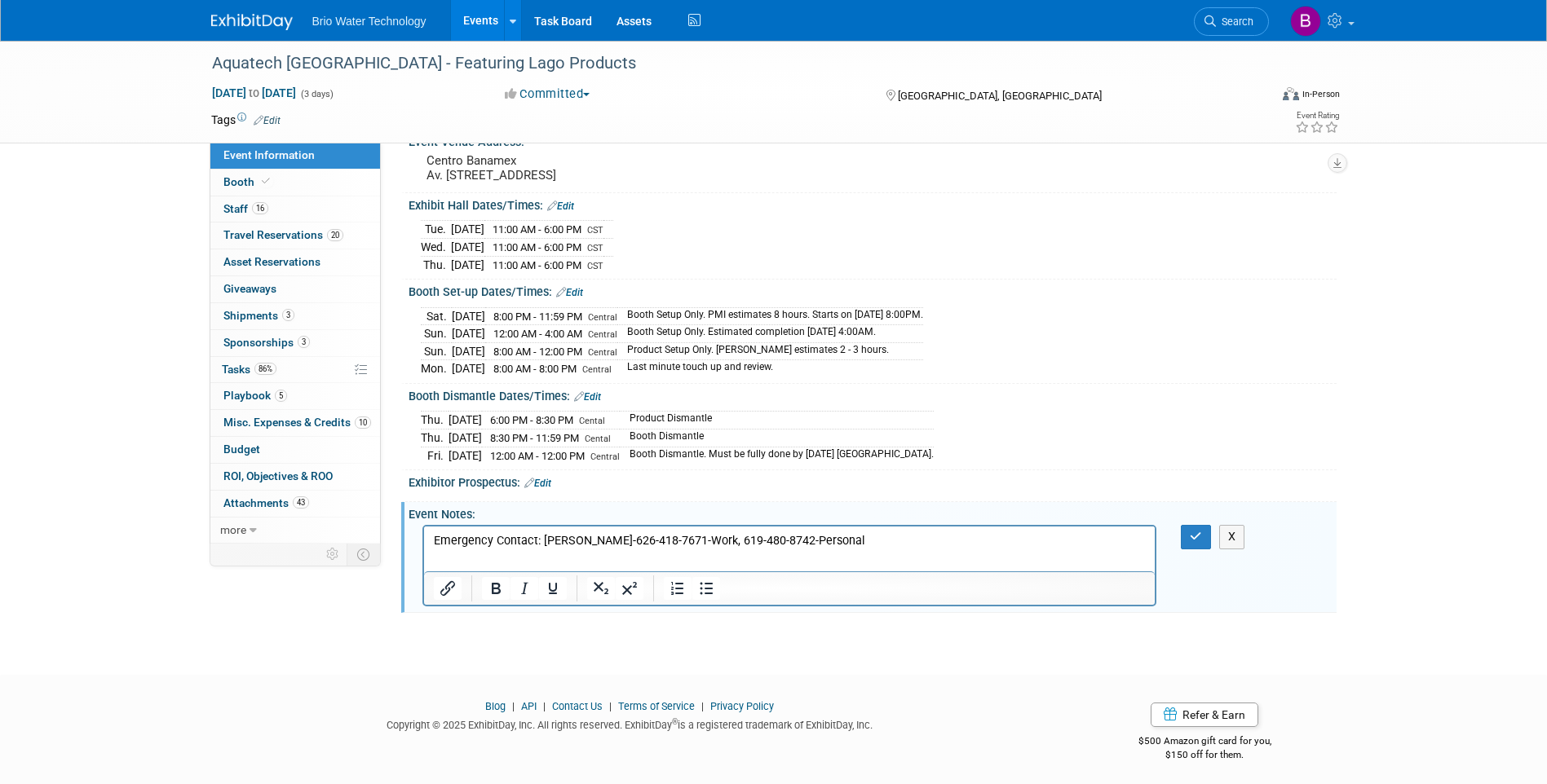
click at [494, 550] on html "Emergency Contact: [PERSON_NAME]-626-418-7671-Work, 619-480-8742-Personal" at bounding box center [789, 537] width 732 height 23
click at [1191, 535] on icon "button" at bounding box center [1197, 536] width 13 height 12
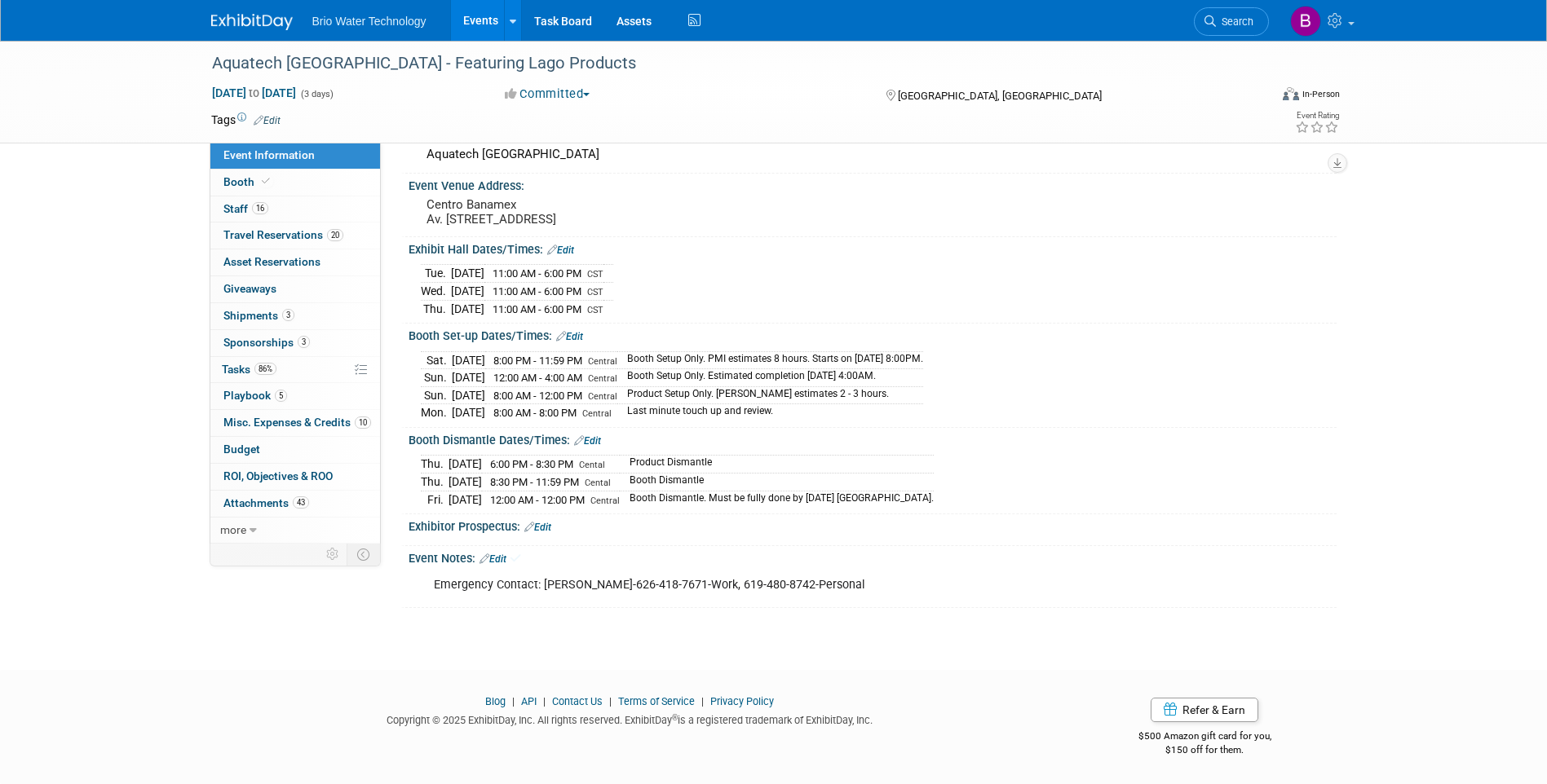
scroll to position [81, 0]
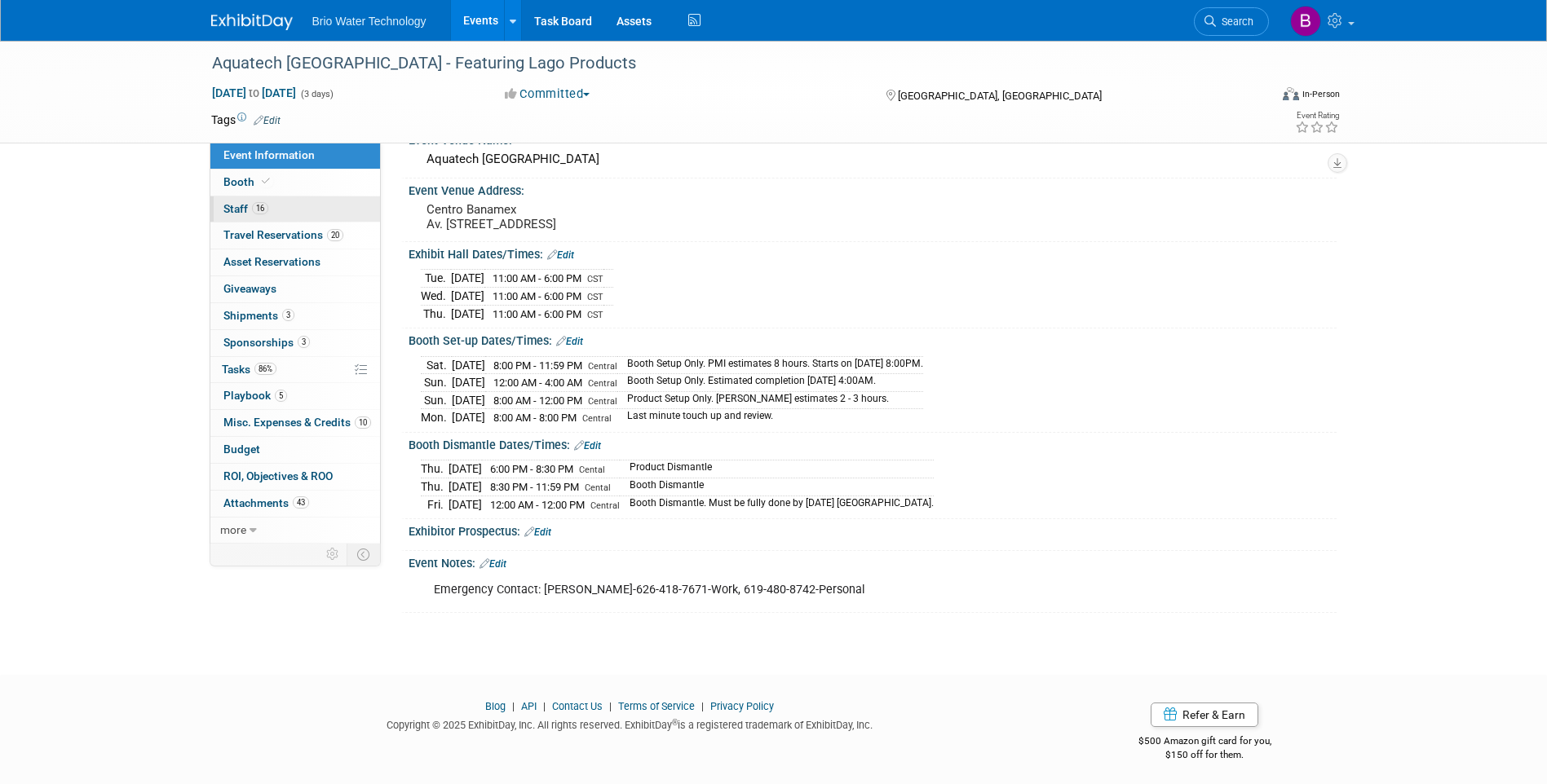
click at [224, 203] on span "Staff 16" at bounding box center [246, 209] width 45 height 13
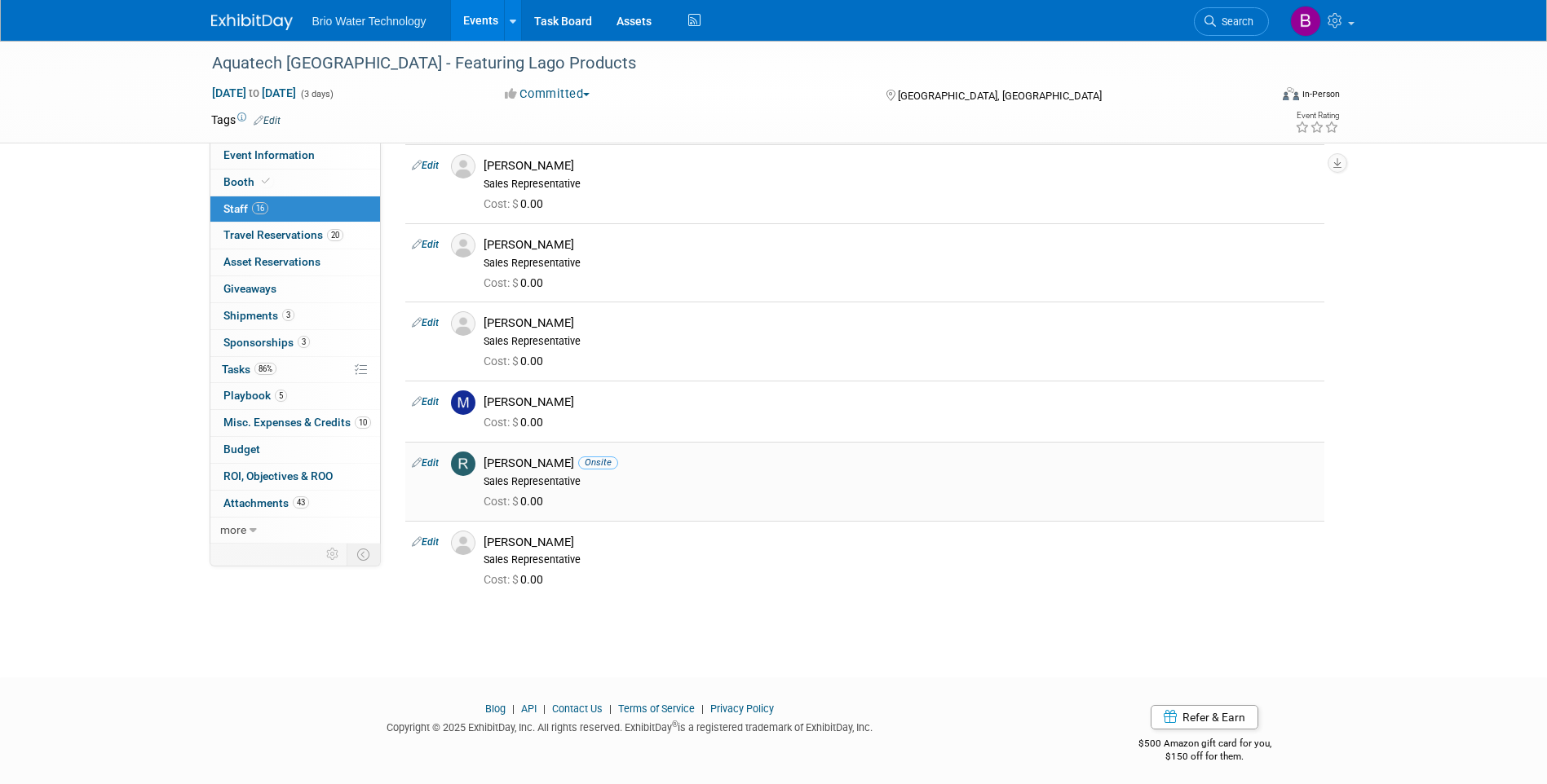
scroll to position [754, 0]
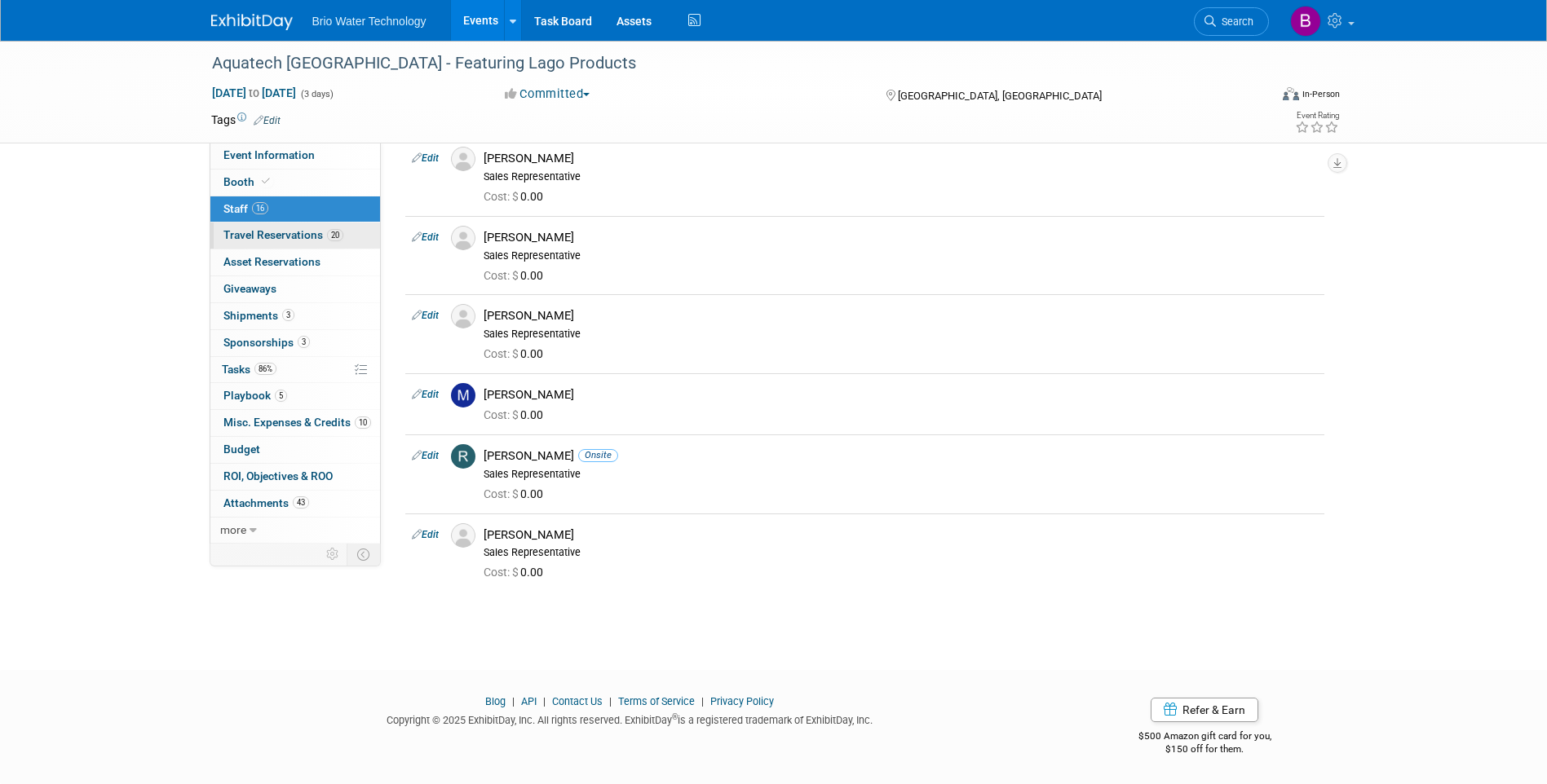
click at [260, 230] on span "Travel Reservations 20" at bounding box center [283, 234] width 120 height 13
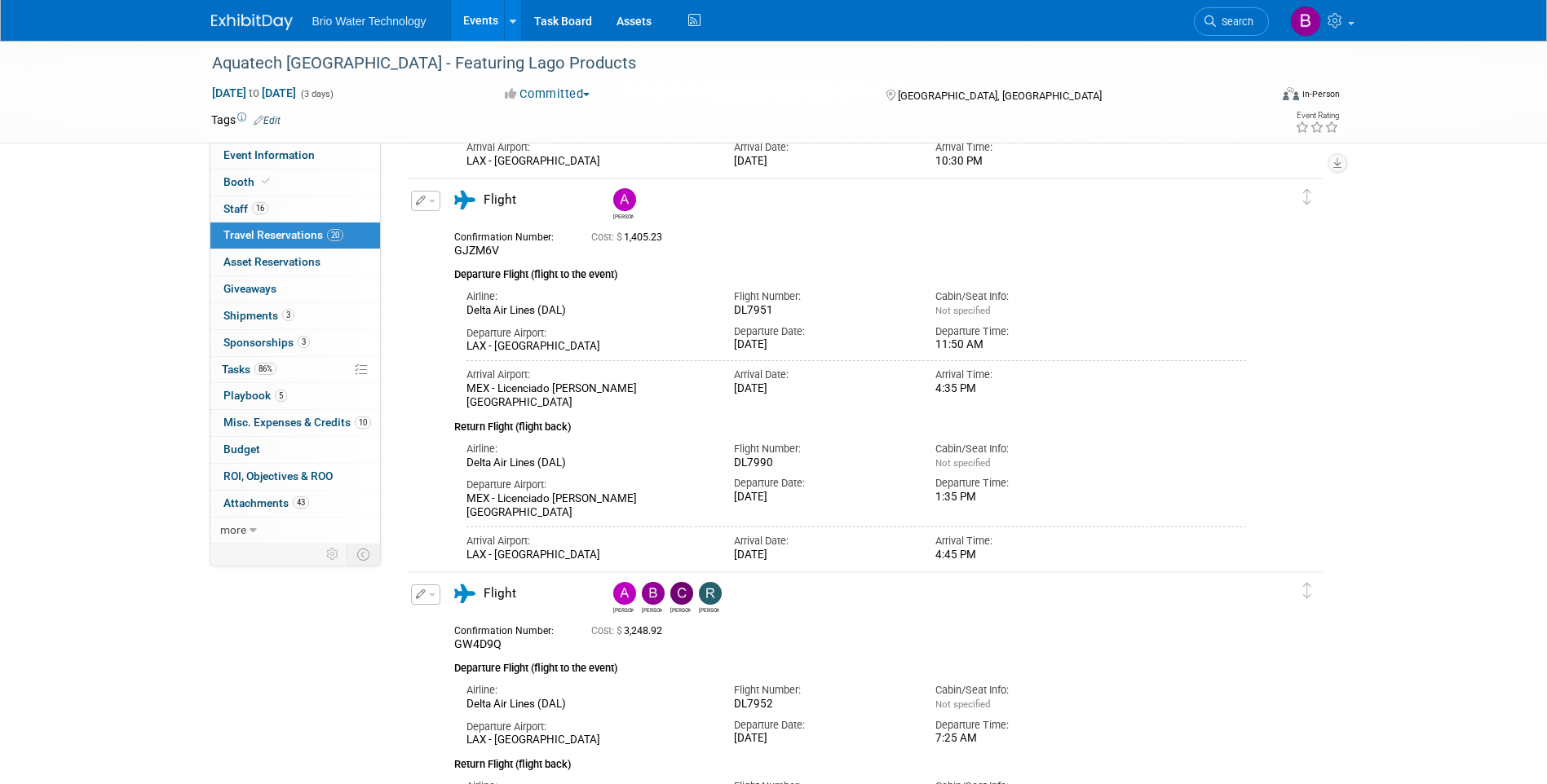
scroll to position [4127, 0]
